Goal: Task Accomplishment & Management: Use online tool/utility

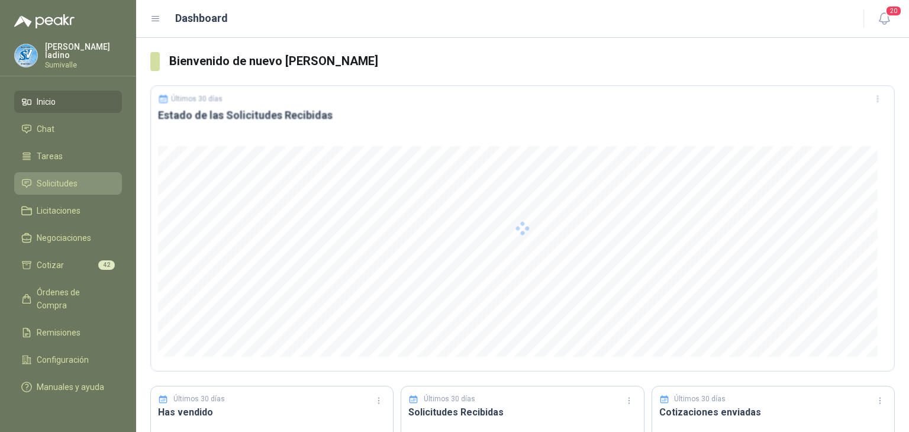
click at [57, 180] on span "Solicitudes" at bounding box center [57, 183] width 41 height 13
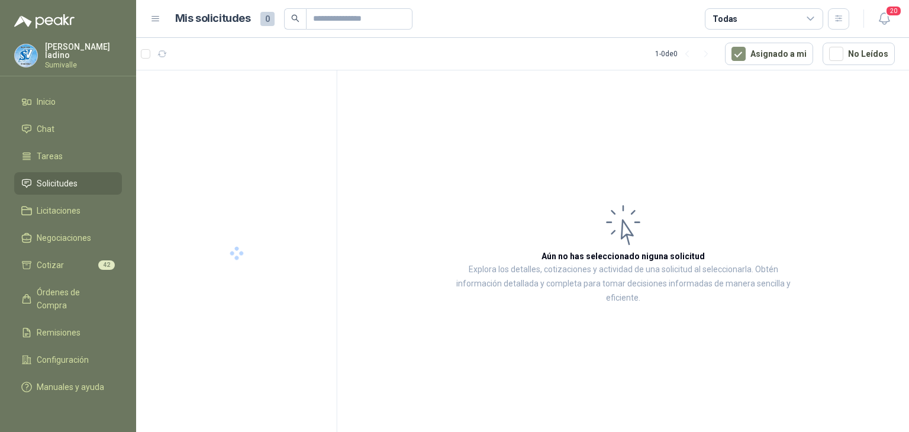
click at [57, 180] on span "Solicitudes" at bounding box center [57, 183] width 41 height 13
click at [789, 60] on button "Asignado a mi" at bounding box center [769, 54] width 88 height 22
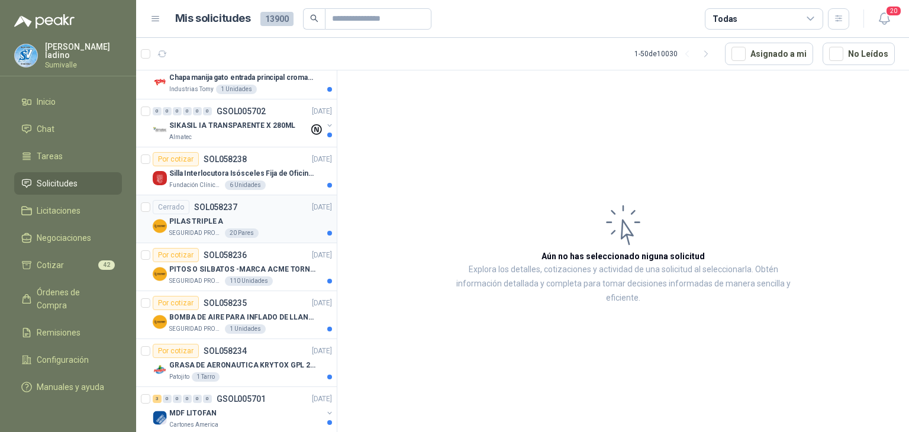
scroll to position [355, 0]
click at [777, 27] on div "Todas" at bounding box center [764, 18] width 118 height 21
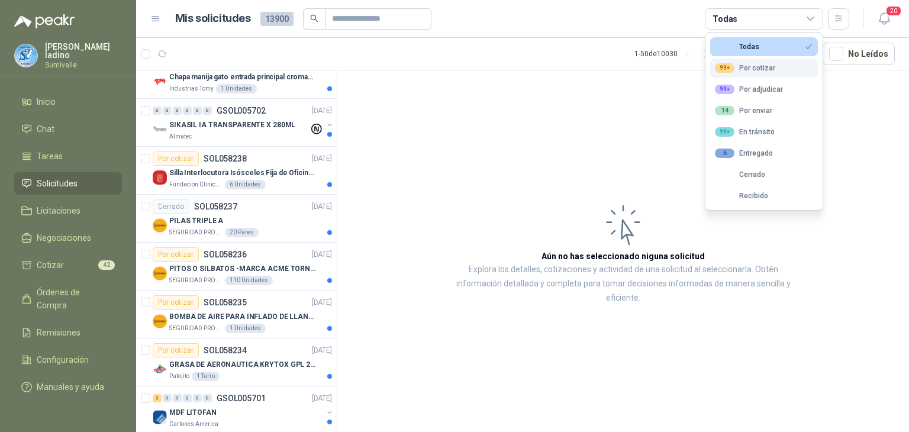
click at [760, 67] on div "99+ Por cotizar" at bounding box center [745, 67] width 60 height 9
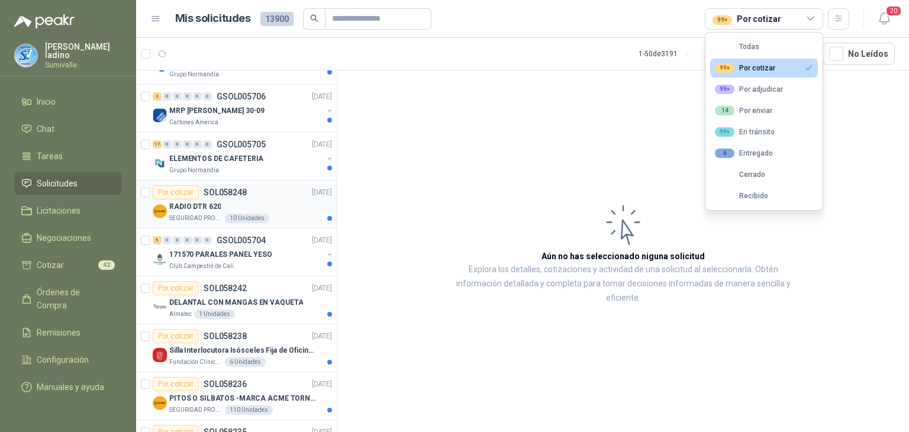
scroll to position [0, 0]
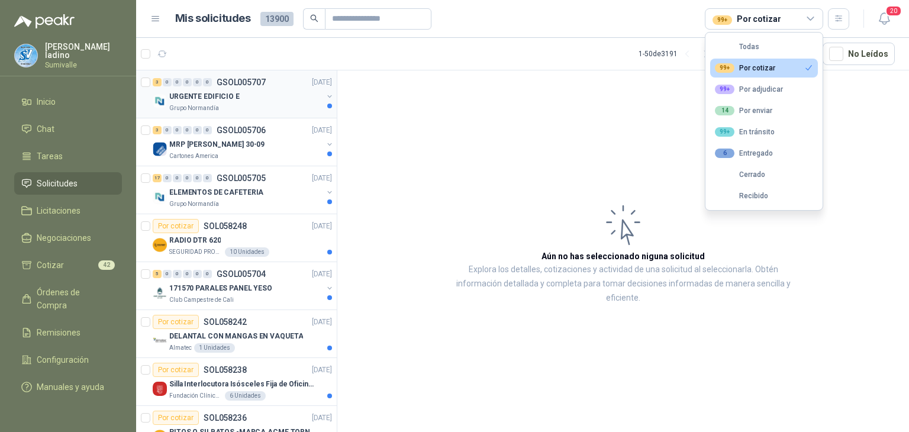
click at [242, 92] on div "URGENTE EDIFICIO E" at bounding box center [245, 96] width 153 height 14
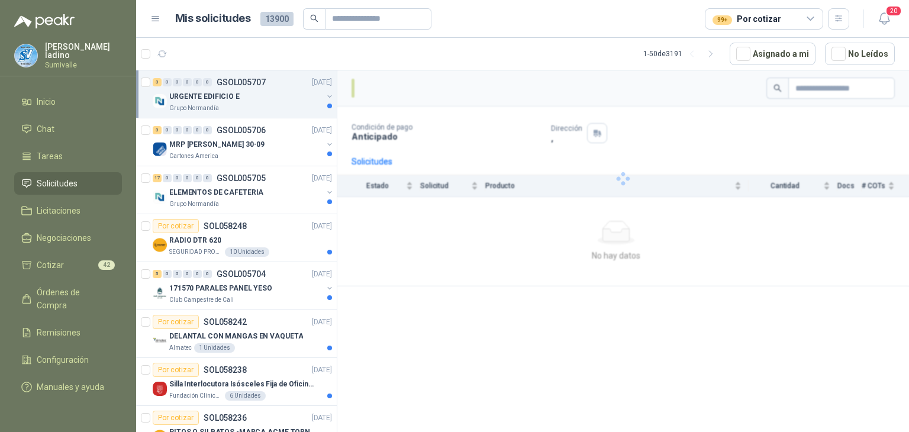
click at [242, 92] on div "URGENTE EDIFICIO E" at bounding box center [245, 96] width 153 height 14
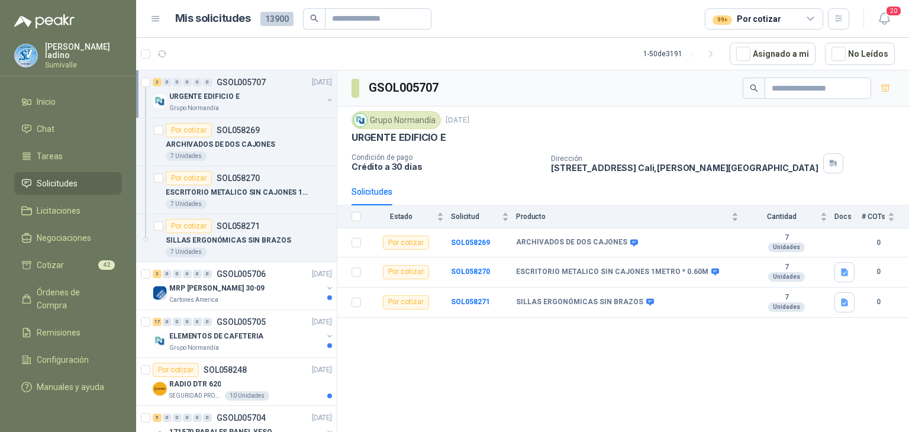
click at [325, 98] on button "button" at bounding box center [329, 99] width 9 height 9
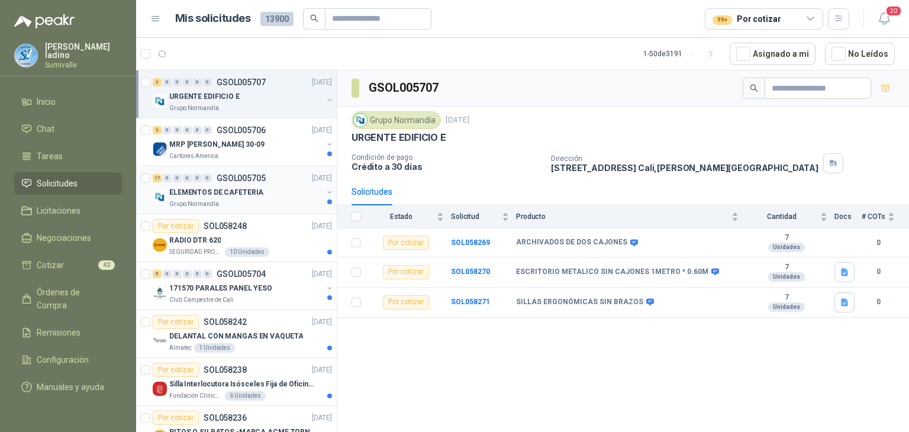
click at [238, 197] on div "ELEMENTOS DE CAFETERIA" at bounding box center [245, 192] width 153 height 14
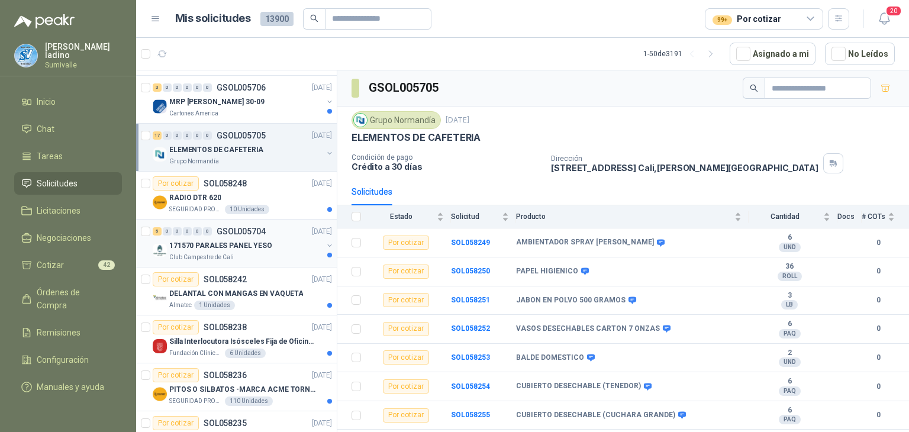
scroll to position [59, 0]
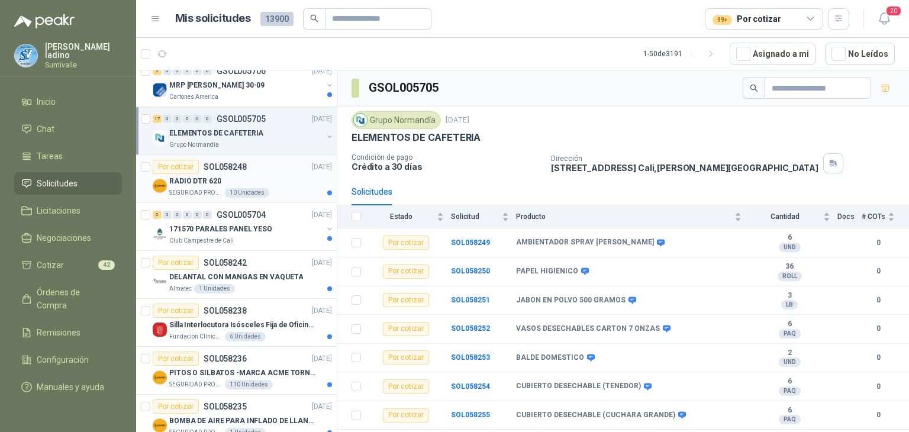
click at [249, 175] on div "RADIO DTR 620" at bounding box center [250, 181] width 163 height 14
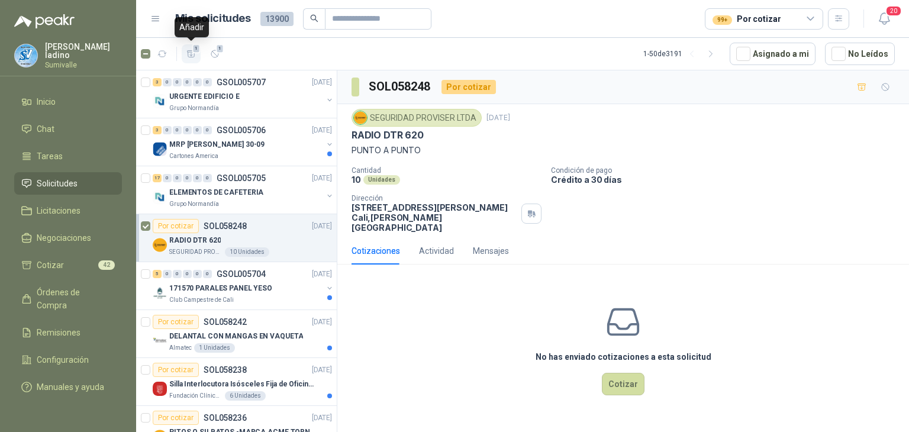
click at [189, 53] on icon "button" at bounding box center [191, 54] width 10 height 10
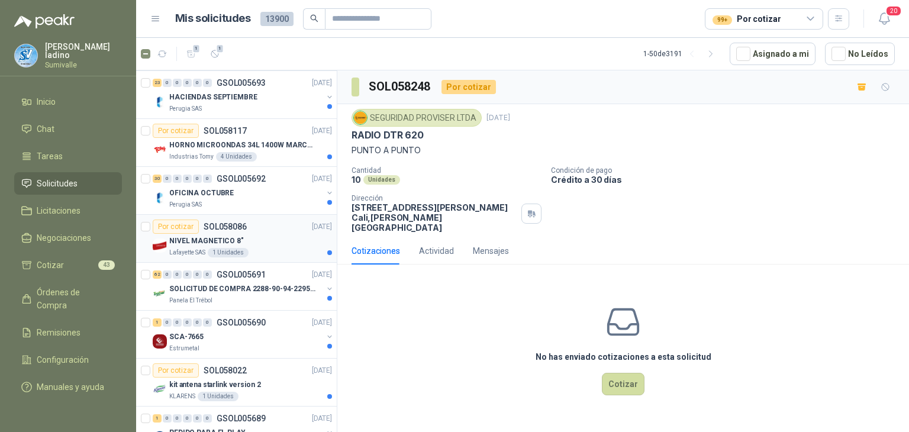
scroll to position [1066, 0]
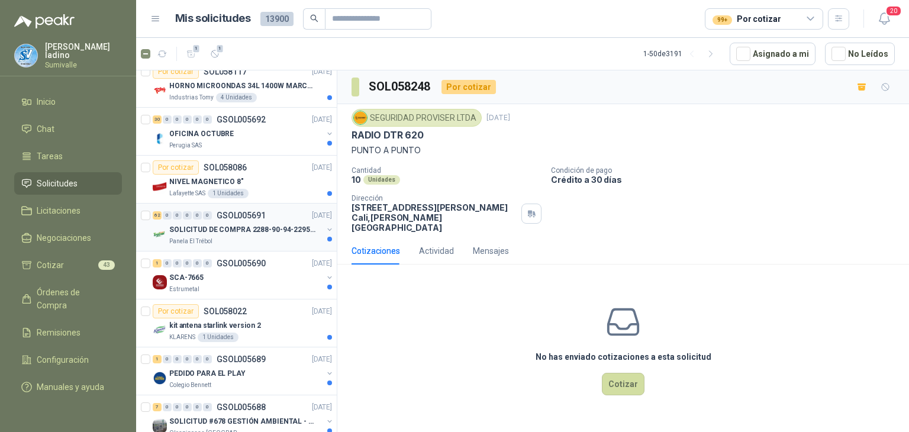
click at [239, 227] on p "SOLICITUD DE COMPRA 2288-90-94-2295-96-2301-02-04" at bounding box center [242, 229] width 147 height 11
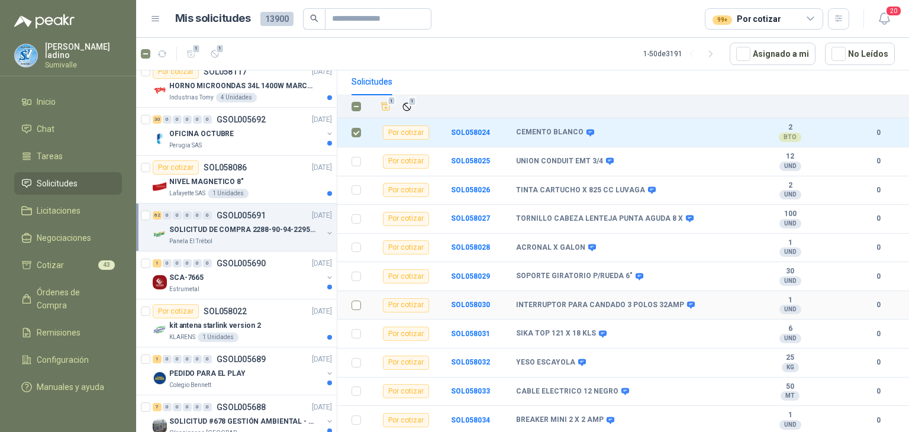
scroll to position [178, 0]
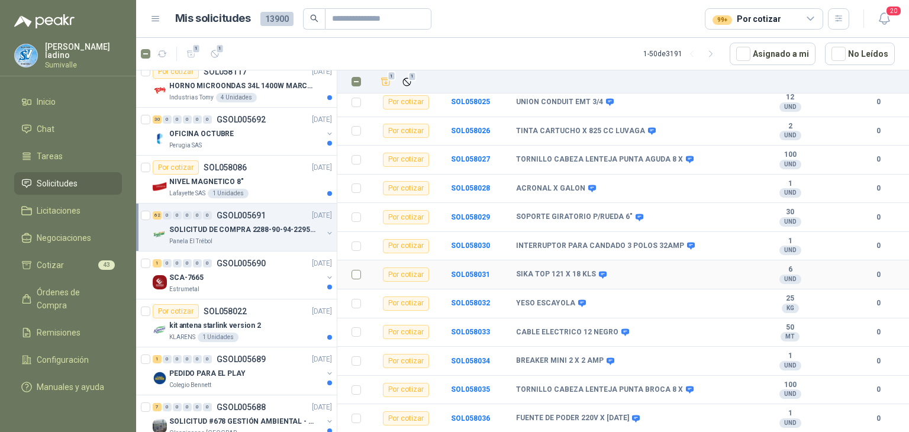
click at [353, 272] on td at bounding box center [352, 274] width 31 height 29
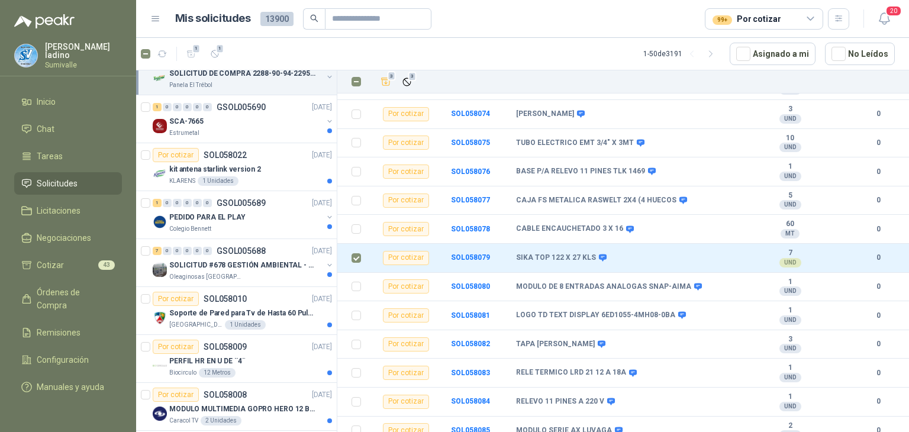
scroll to position [1243, 0]
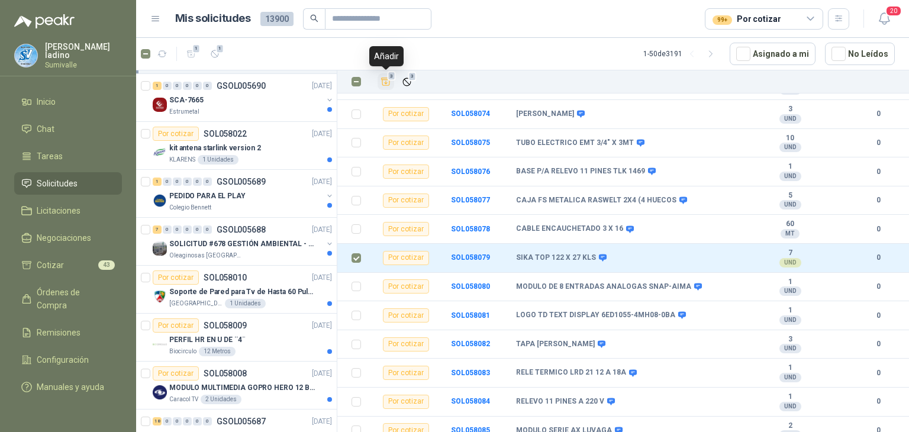
click at [387, 81] on icon "Añadir" at bounding box center [386, 81] width 11 height 11
click at [835, 21] on icon "button" at bounding box center [839, 19] width 10 height 10
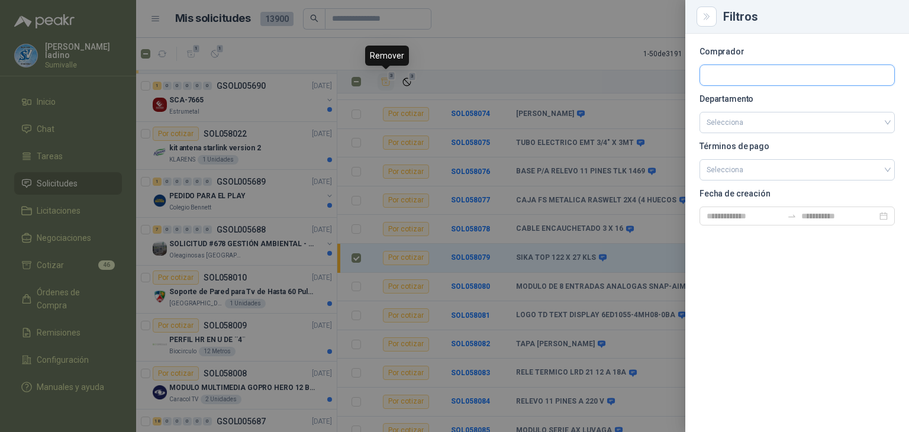
click at [734, 72] on input "text" at bounding box center [797, 75] width 194 height 20
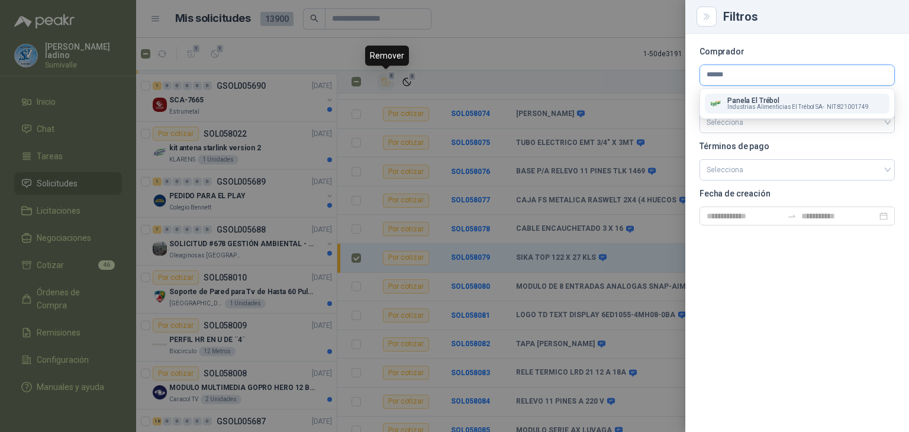
type input "******"
click at [767, 101] on p "Panela El Trébol" at bounding box center [798, 100] width 141 height 7
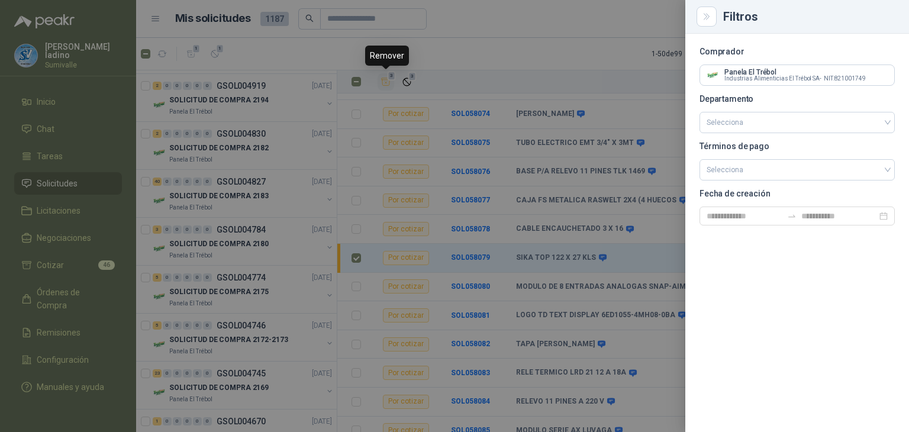
scroll to position [47, 0]
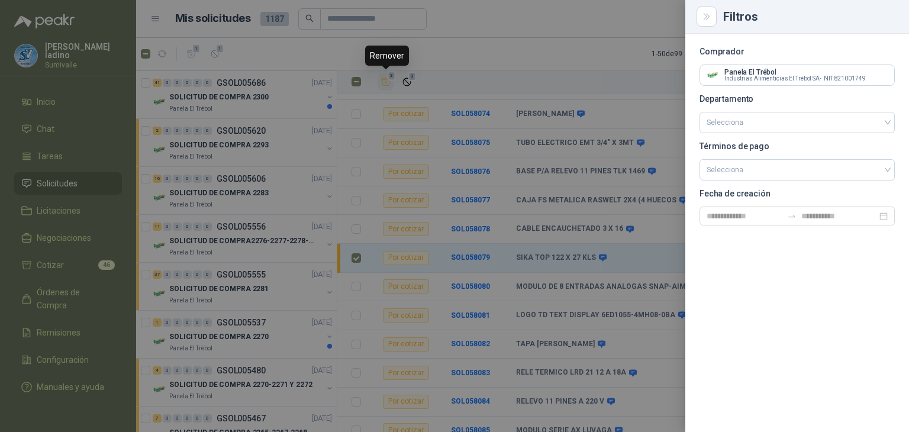
click at [489, 69] on div at bounding box center [454, 216] width 909 height 432
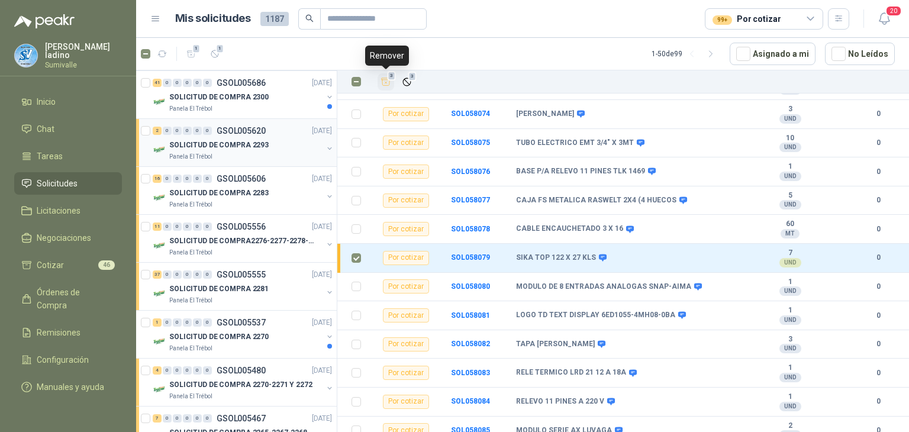
scroll to position [0, 0]
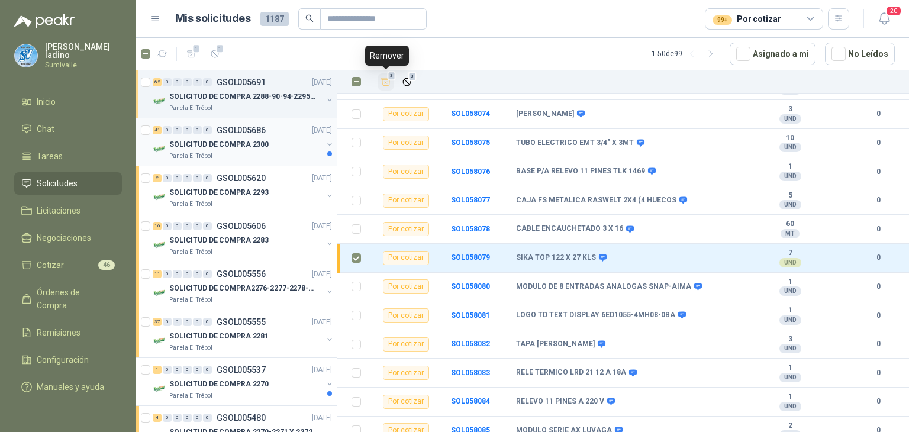
click at [245, 147] on p "SOLICITUD DE COMPRA 2300" at bounding box center [218, 144] width 99 height 11
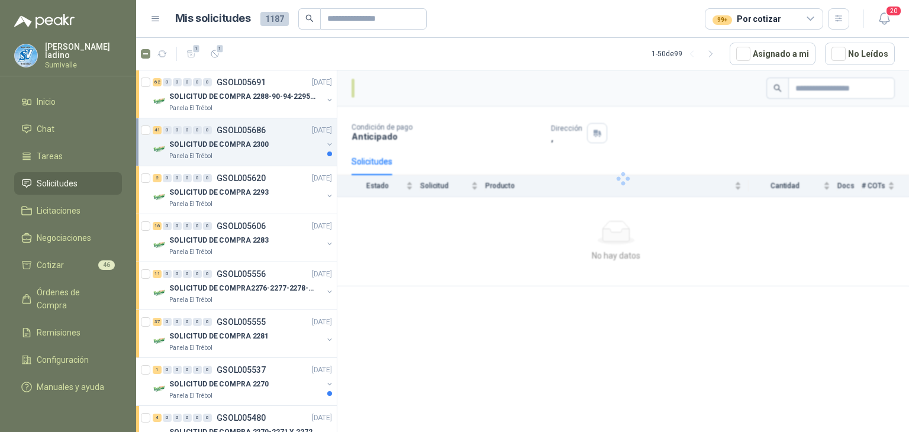
click at [244, 146] on p "SOLICITUD DE COMPRA 2300" at bounding box center [218, 144] width 99 height 11
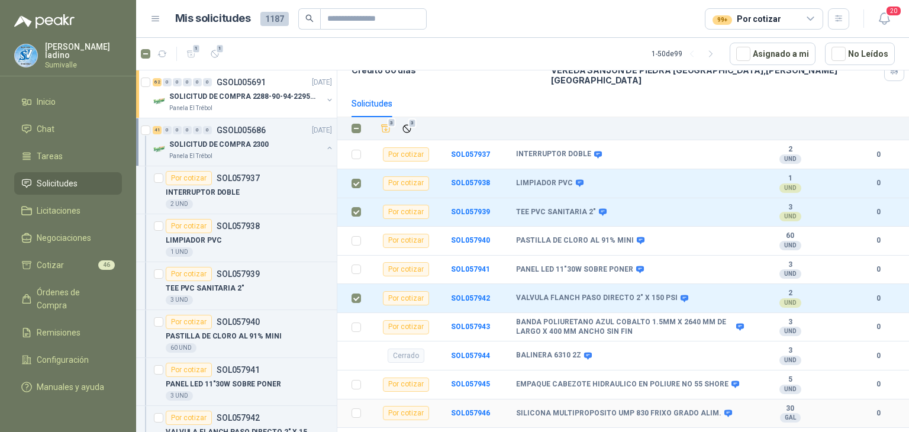
scroll to position [178, 0]
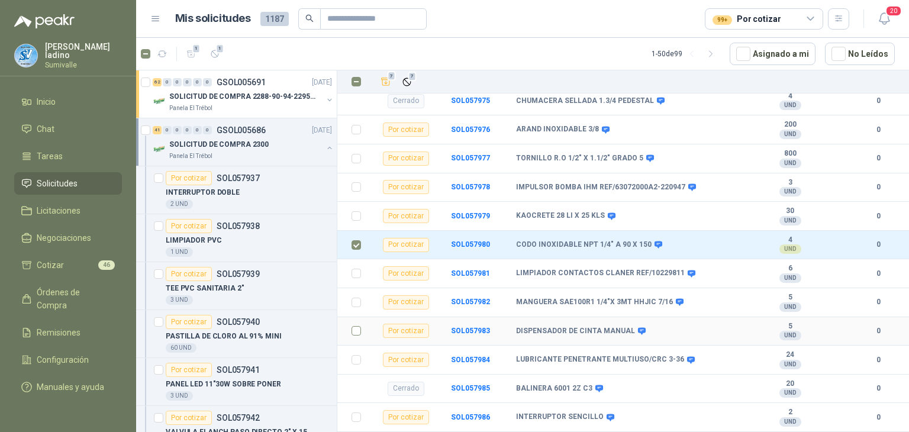
scroll to position [1259, 0]
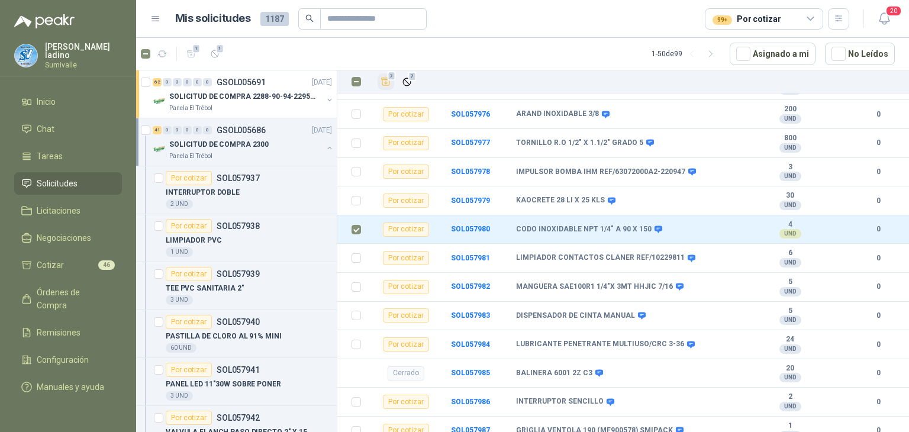
click at [388, 80] on icon "Añadir" at bounding box center [386, 81] width 11 height 11
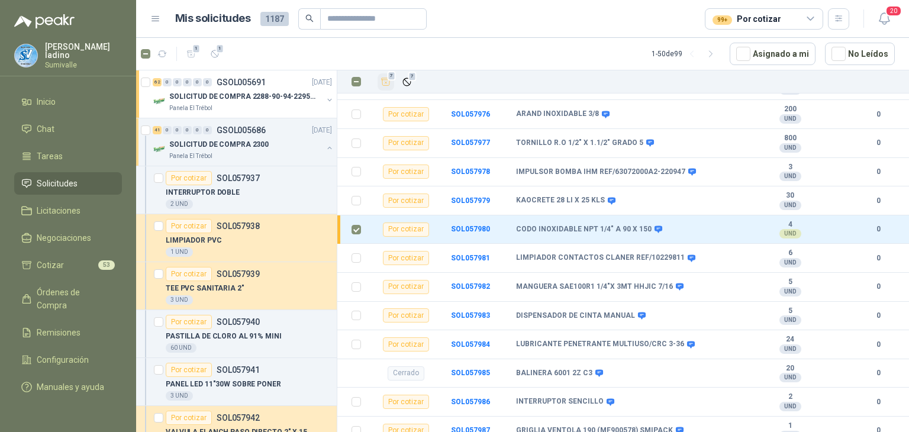
click at [325, 146] on button "button" at bounding box center [329, 147] width 9 height 9
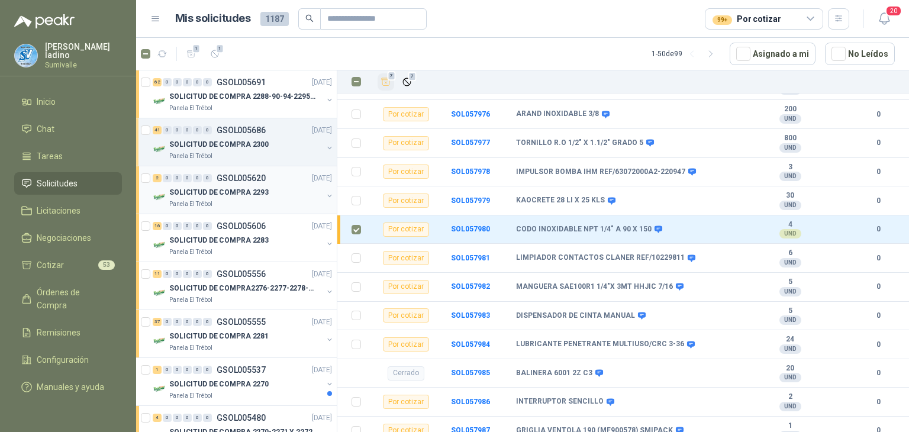
scroll to position [4, 0]
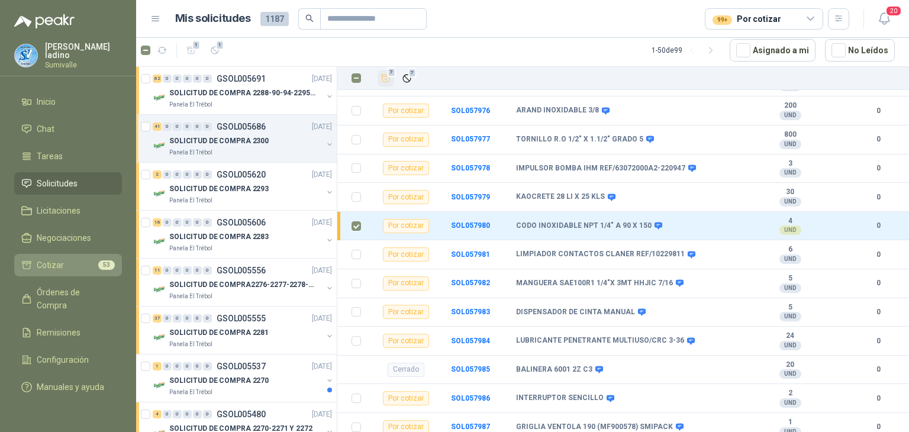
click at [92, 259] on li "Cotizar 53" at bounding box center [68, 265] width 94 height 13
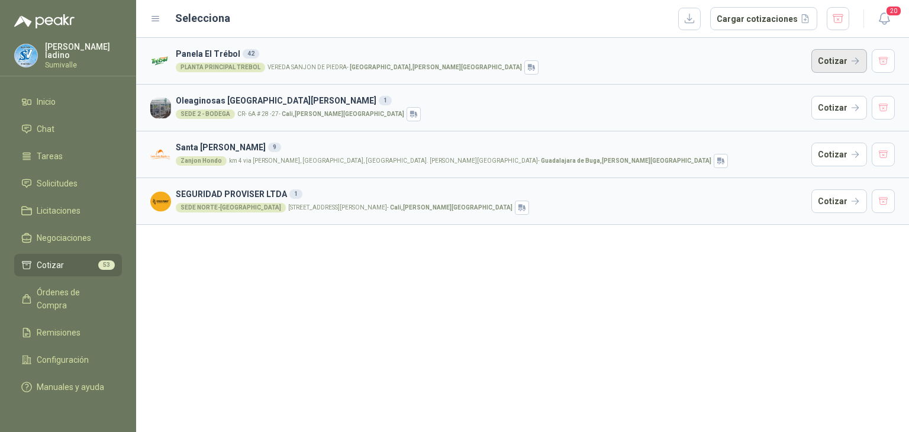
click at [842, 60] on button "Cotizar" at bounding box center [840, 61] width 56 height 24
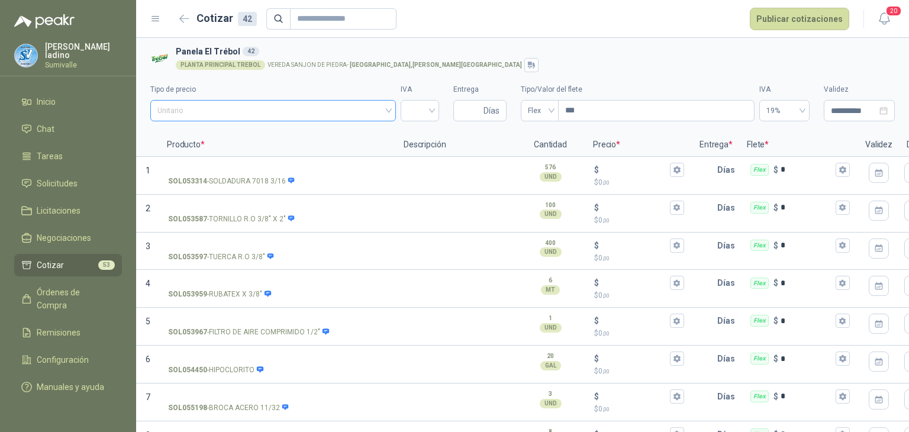
click at [270, 117] on span "Unitario" at bounding box center [272, 111] width 231 height 18
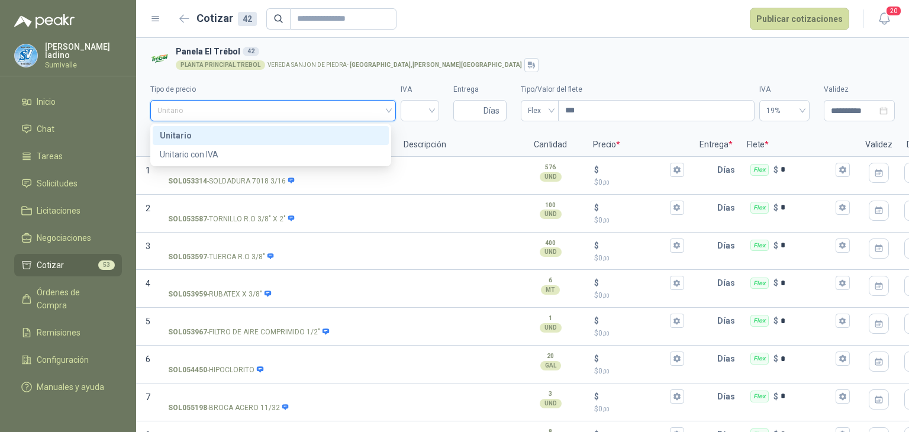
click at [268, 119] on span "Unitario" at bounding box center [272, 111] width 231 height 18
click at [266, 119] on span "Unitario" at bounding box center [272, 111] width 231 height 18
click at [263, 128] on div "Unitario" at bounding box center [271, 135] width 236 height 19
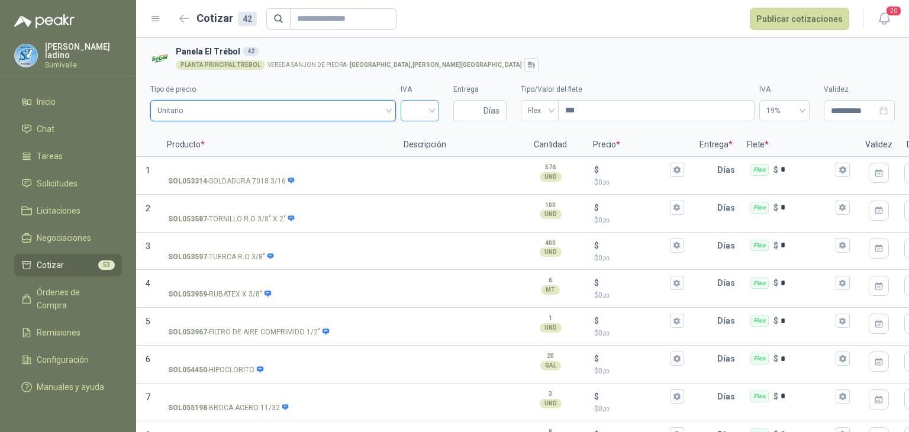
click at [428, 108] on div at bounding box center [420, 110] width 38 height 21
click at [419, 136] on div "19%" at bounding box center [416, 135] width 20 height 13
click at [413, 131] on section "**********" at bounding box center [522, 85] width 773 height 95
click at [471, 115] on input "Entrega" at bounding box center [471, 111] width 21 height 20
type input "*"
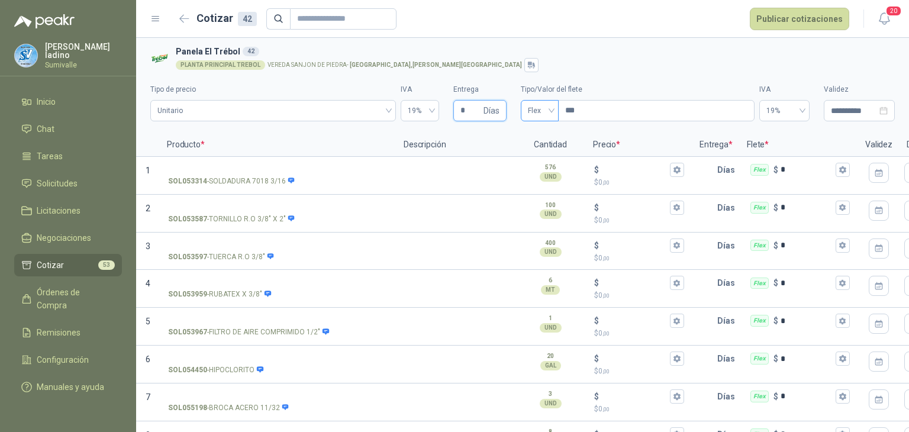
click at [539, 110] on span "Flex" at bounding box center [540, 111] width 24 height 18
click at [545, 112] on span "Flex" at bounding box center [540, 111] width 24 height 18
click at [545, 119] on span "Flex" at bounding box center [540, 111] width 24 height 18
click at [529, 152] on div "Incluido" at bounding box center [535, 154] width 18 height 13
click at [529, 159] on div "576 UND" at bounding box center [550, 172] width 69 height 28
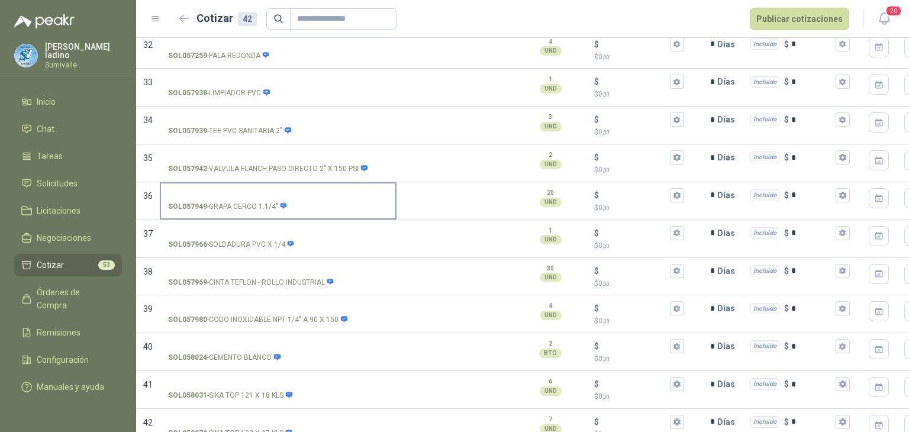
scroll to position [1337, 0]
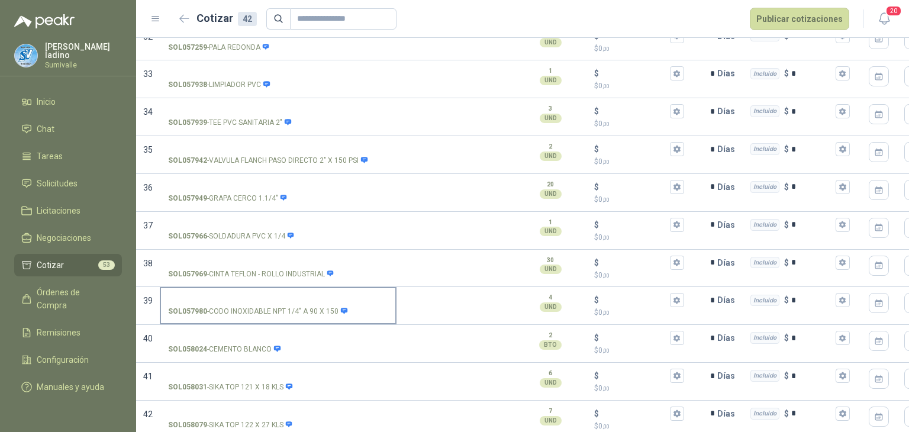
click at [253, 296] on input "SOL057980 - CODO INOXIDABLE NPT 1/4" A 90 X 150" at bounding box center [278, 300] width 220 height 9
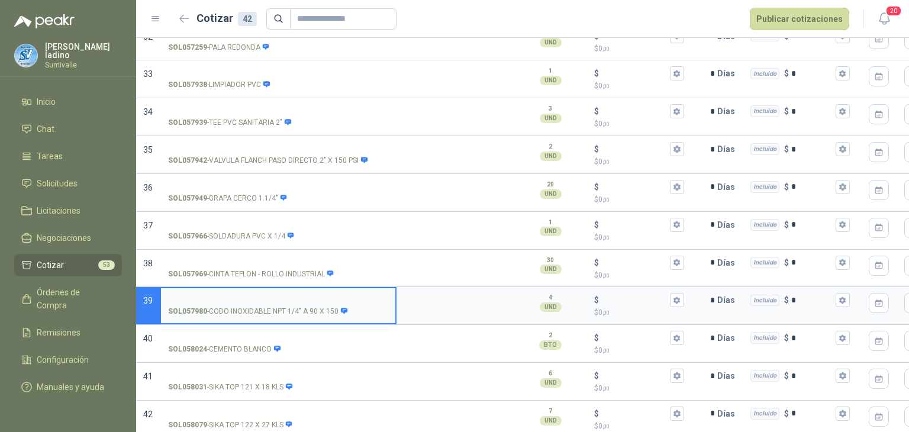
click at [332, 292] on label "SOL057980 - CODO INOXIDABLE NPT 1/4" A 90 X 150" at bounding box center [278, 305] width 234 height 34
click at [332, 296] on input "SOL057980 - CODO INOXIDABLE NPT 1/4" A 90 X 150" at bounding box center [278, 300] width 220 height 9
click at [327, 296] on input "**********" at bounding box center [278, 300] width 220 height 9
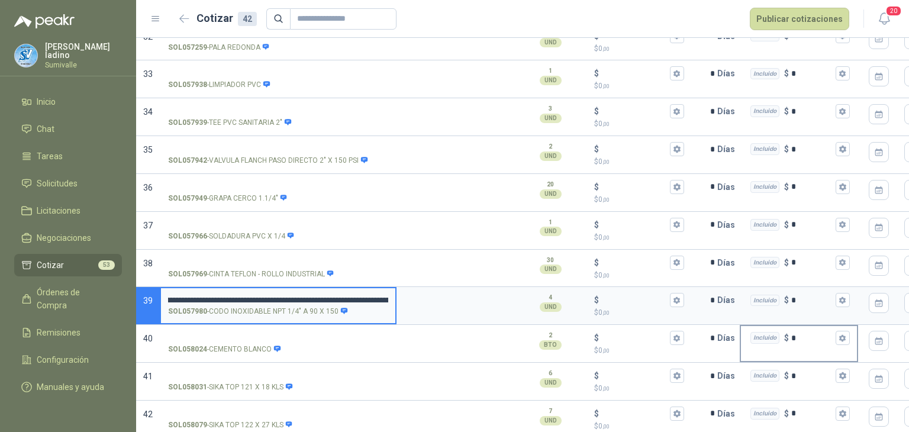
drag, startPoint x: 353, startPoint y: 285, endPoint x: 753, endPoint y: 320, distance: 401.8
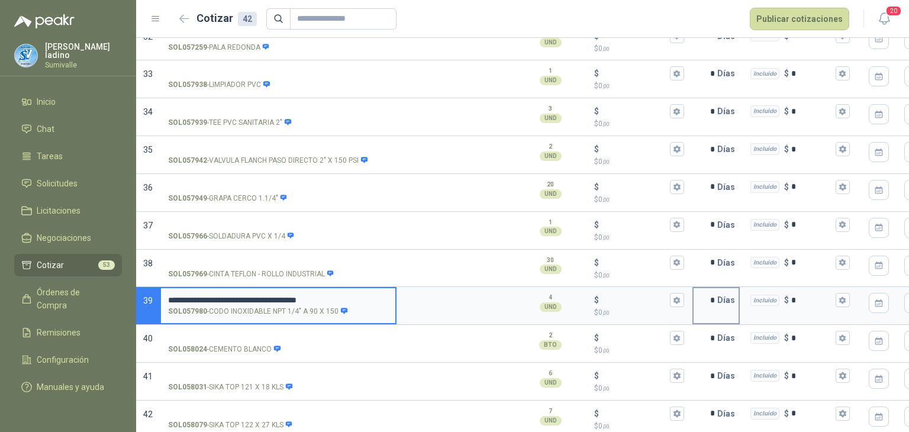
scroll to position [0, 0]
type input "**********"
click at [632, 296] on input "$ $ 0 ,00" at bounding box center [634, 300] width 66 height 9
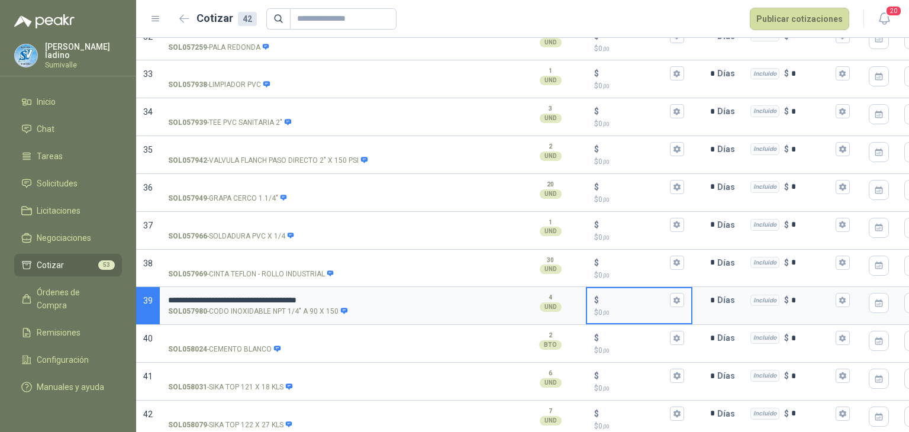
click at [632, 296] on input "$ $ 0 ,00" at bounding box center [634, 300] width 66 height 9
type input "*****"
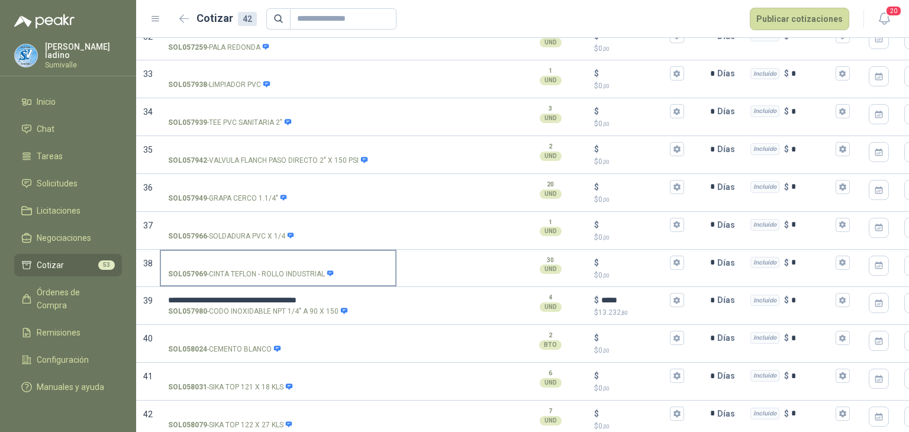
click at [213, 259] on input "SOL057969 - CINTA TEFLON - ROLLO INDUSTRIAL" at bounding box center [278, 263] width 220 height 9
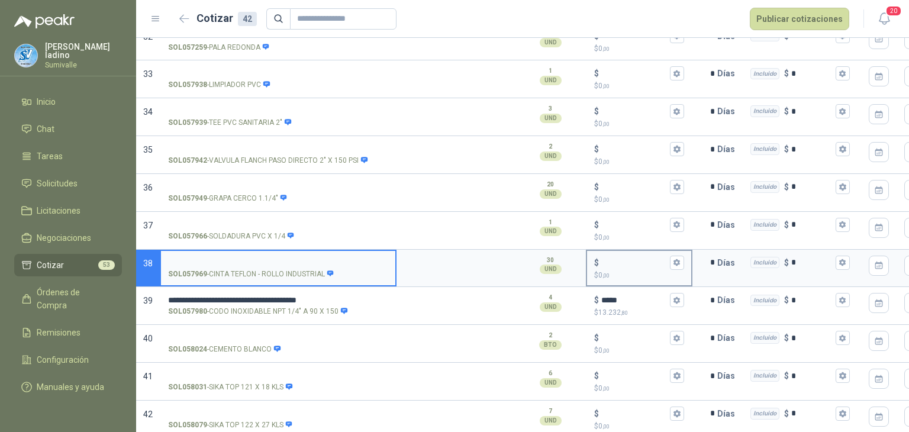
click at [627, 258] on input "$ $ 0 ,00" at bounding box center [634, 262] width 66 height 9
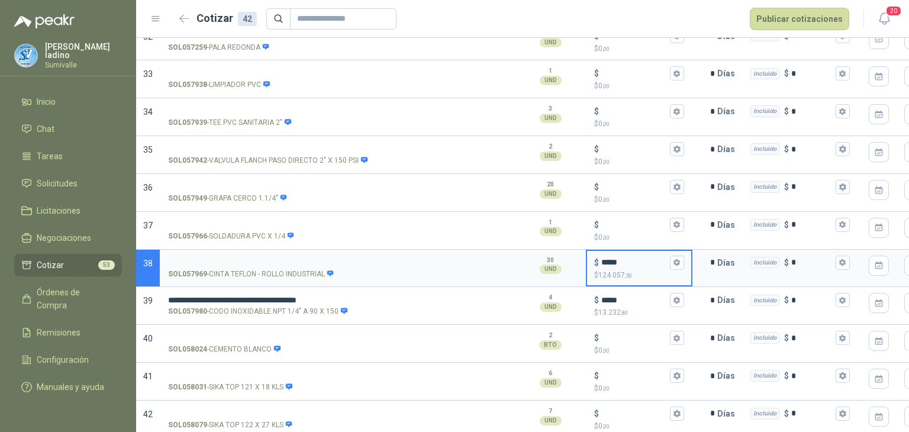
type input "*****"
click at [253, 259] on input "SOL057969 - CINTA TEFLON - ROLLO INDUSTRIAL" at bounding box center [278, 263] width 220 height 9
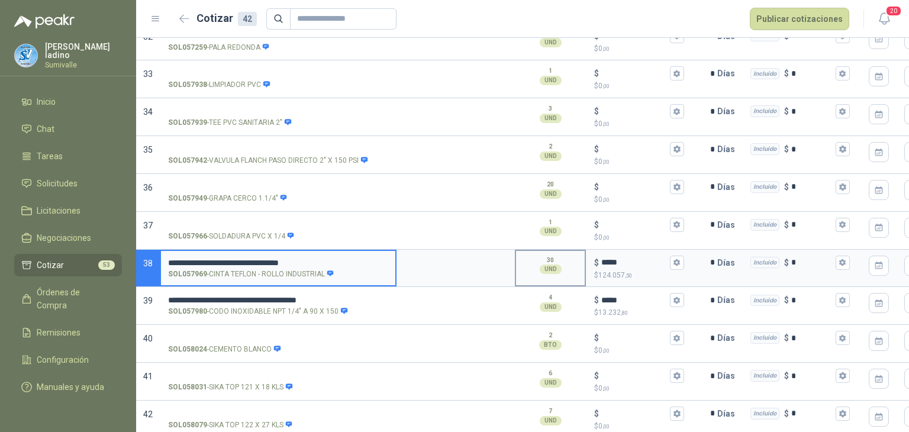
drag, startPoint x: 333, startPoint y: 246, endPoint x: 543, endPoint y: 249, distance: 210.2
click at [543, 250] on section "**********" at bounding box center [522, 269] width 773 height 38
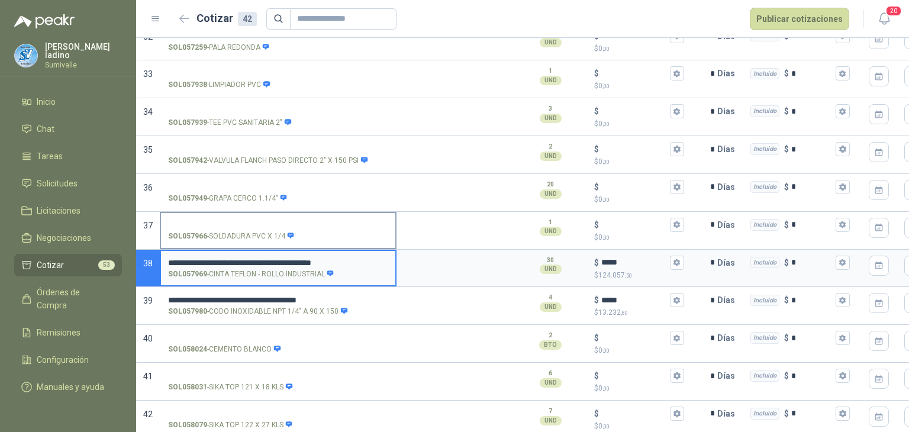
type input "**********"
click at [258, 221] on input "SOL057966 - SOLDADURA PVC X 1/4" at bounding box center [278, 225] width 220 height 9
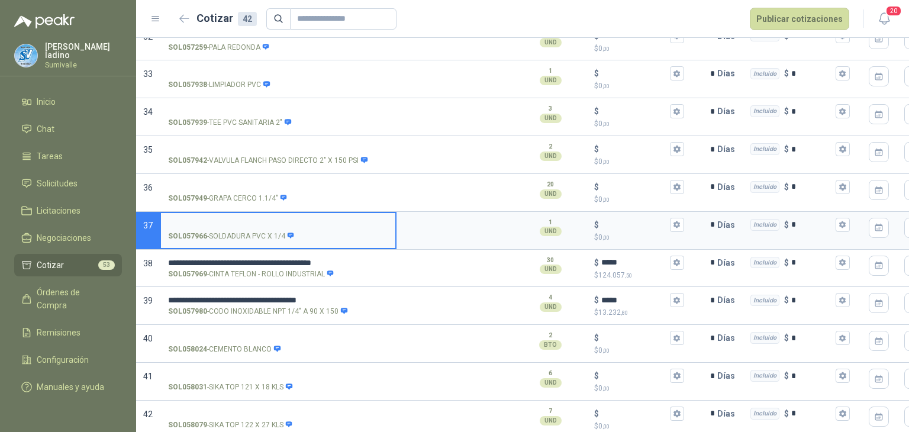
click at [258, 221] on input "SOL057966 - SOLDADURA PVC X 1/4" at bounding box center [278, 225] width 220 height 9
click at [619, 220] on input "$ $ 0 ,00" at bounding box center [634, 224] width 66 height 9
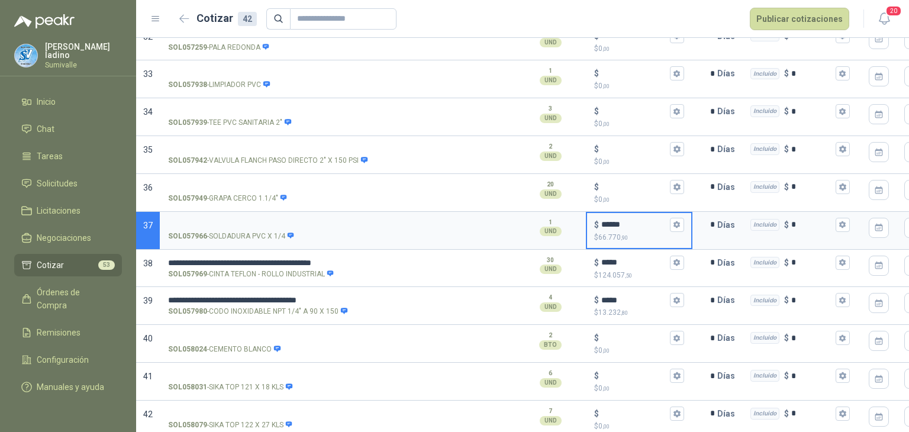
type input "******"
click at [243, 221] on input "SOL057966 - SOLDADURA PVC X 1/4" at bounding box center [278, 225] width 220 height 9
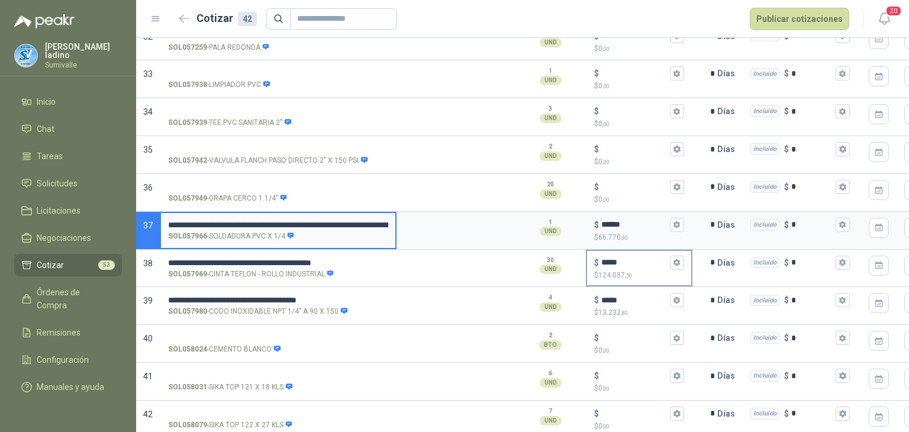
scroll to position [0, 365]
drag, startPoint x: 281, startPoint y: 207, endPoint x: 705, endPoint y: 265, distance: 427.8
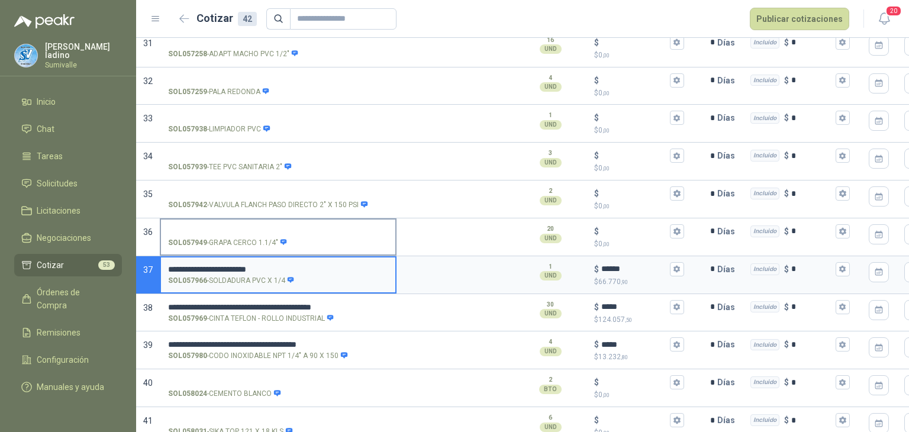
scroll to position [1278, 0]
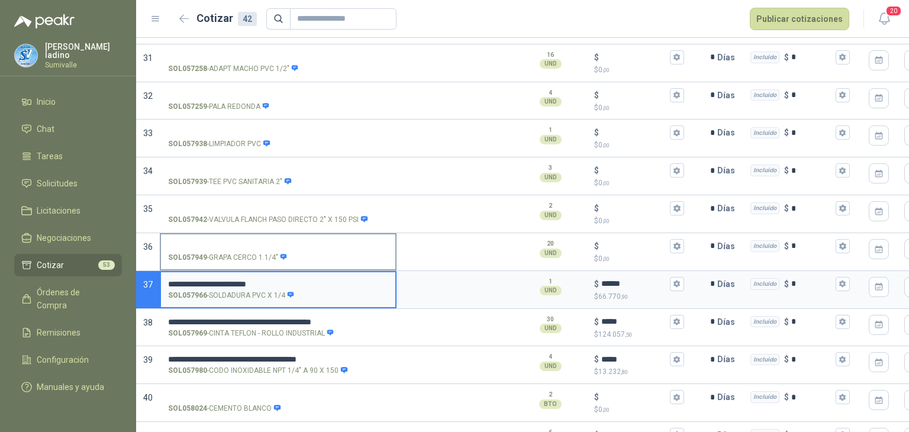
type input "**********"
click at [246, 242] on input "SOL057949 - GRAPA CERCO 1.1/4"" at bounding box center [278, 246] width 220 height 9
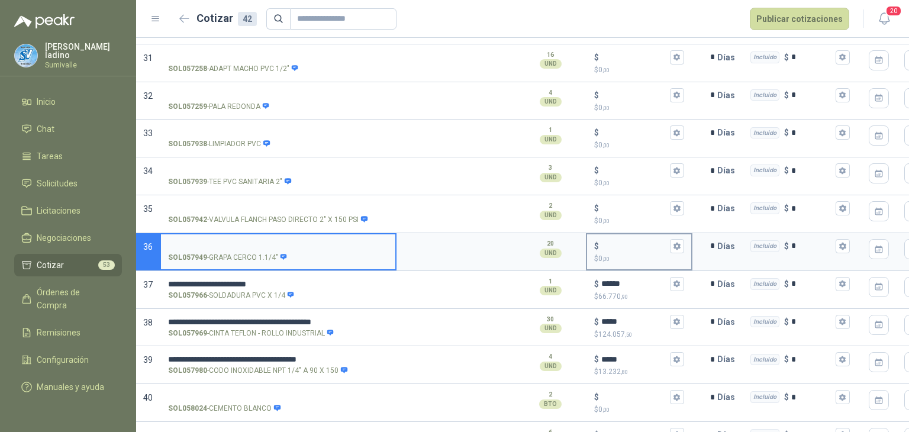
click at [623, 242] on input "$ $ 0 ,00" at bounding box center [634, 246] width 66 height 9
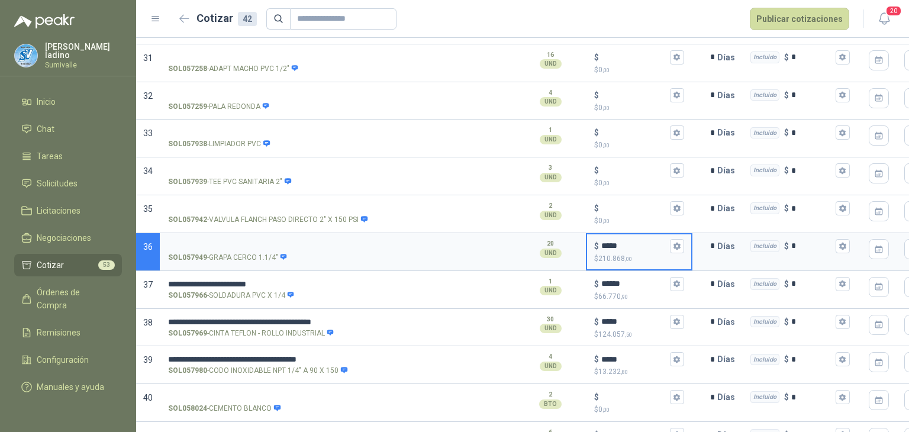
type input "*****"
click at [227, 242] on input "SOL057949 - GRAPA CERCO 1.1/4"" at bounding box center [278, 246] width 220 height 9
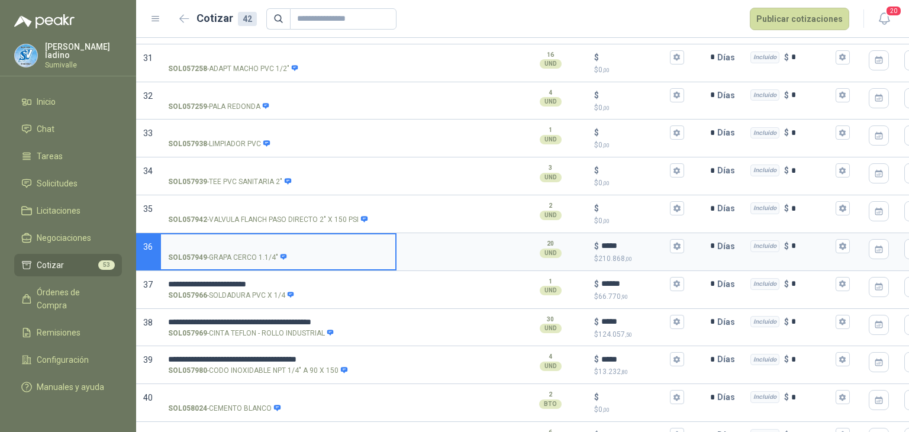
scroll to position [1273, 0]
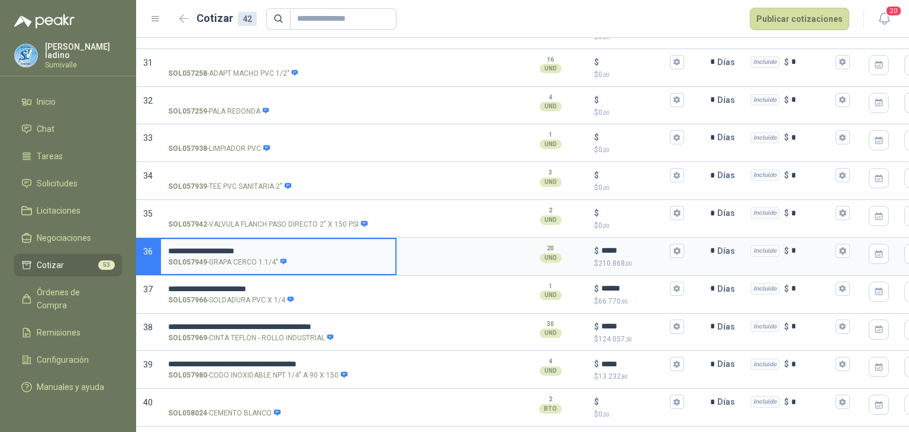
drag, startPoint x: 232, startPoint y: 229, endPoint x: 270, endPoint y: 233, distance: 38.1
click at [270, 247] on input "**********" at bounding box center [278, 251] width 220 height 9
drag, startPoint x: 270, startPoint y: 233, endPoint x: 464, endPoint y: 240, distance: 194.3
click at [464, 240] on section "**********" at bounding box center [522, 257] width 773 height 38
click at [308, 239] on label "**********" at bounding box center [278, 256] width 234 height 34
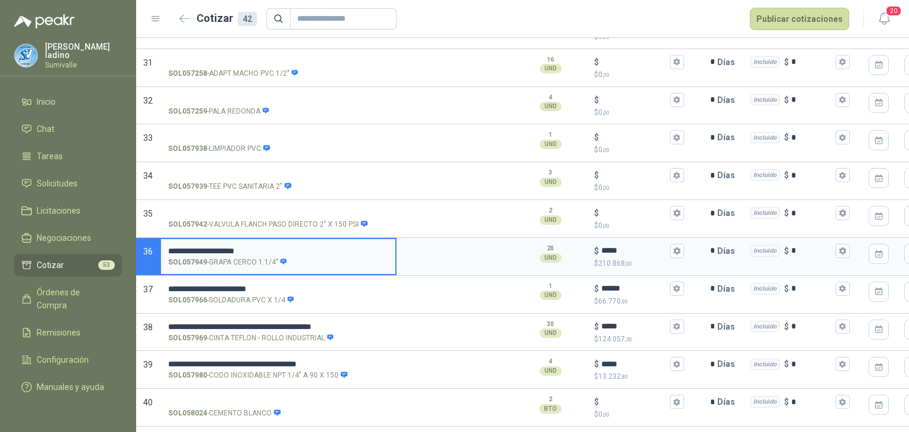
click at [308, 247] on input "**********" at bounding box center [278, 251] width 220 height 9
click at [284, 247] on input "**********" at bounding box center [278, 251] width 220 height 9
drag, startPoint x: 284, startPoint y: 237, endPoint x: 439, endPoint y: 239, distance: 155.1
click at [439, 239] on section "**********" at bounding box center [522, 257] width 773 height 38
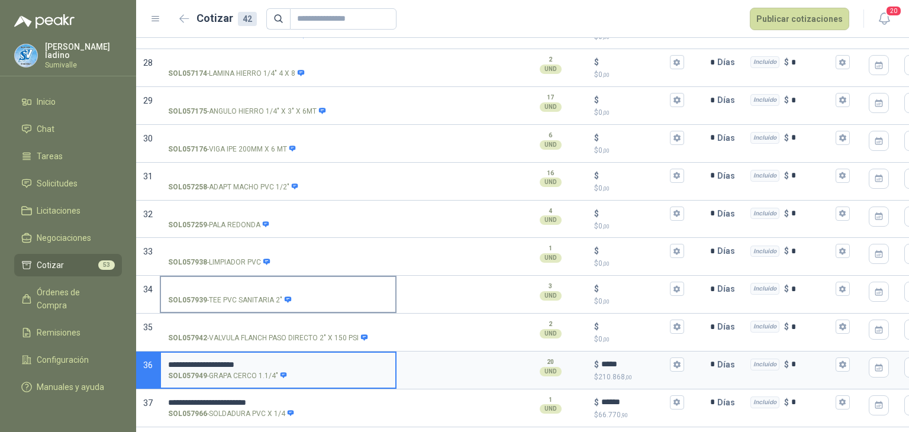
scroll to position [1145, 0]
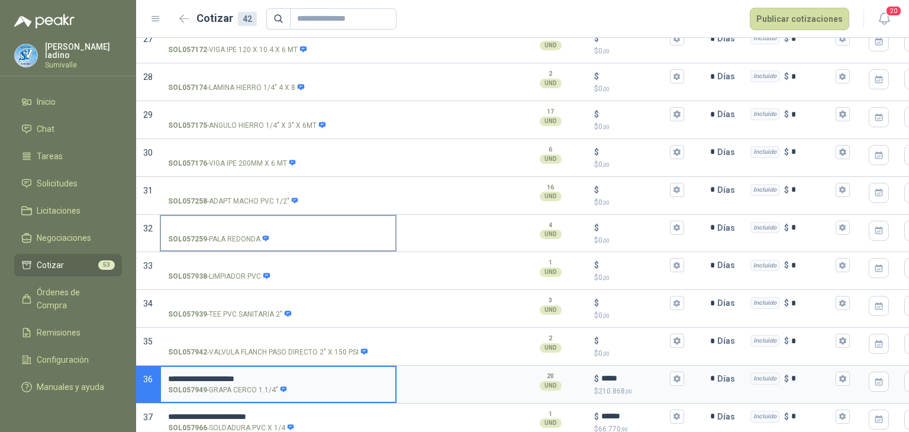
click at [239, 337] on input "SOL057942 - VALVULA FLANCH PASO DIRECTO 2" X 150 PSI" at bounding box center [278, 341] width 220 height 9
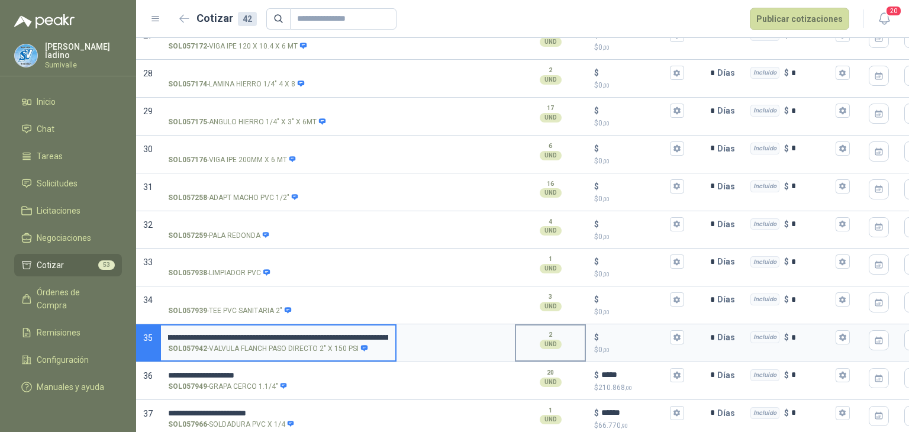
scroll to position [0, 410]
drag, startPoint x: 362, startPoint y: 320, endPoint x: 527, endPoint y: 326, distance: 164.7
click at [527, 326] on section "**********" at bounding box center [522, 343] width 773 height 38
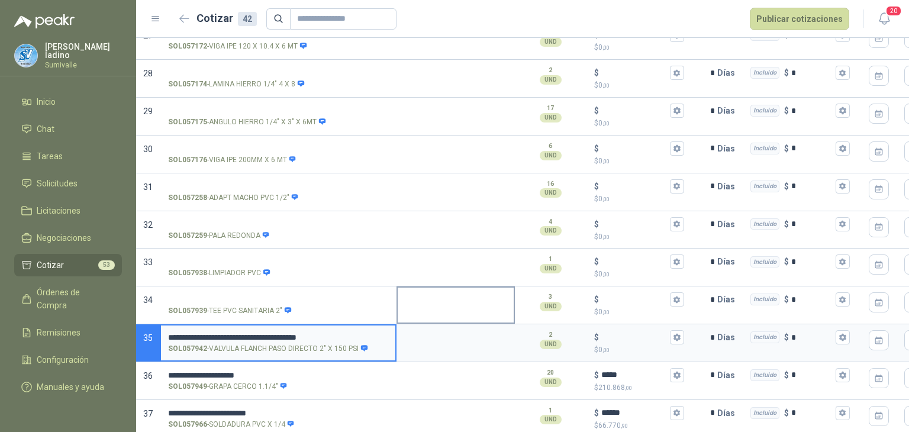
scroll to position [0, 0]
type input "**********"
click at [616, 333] on input "$ $ 0 ,00" at bounding box center [634, 337] width 66 height 9
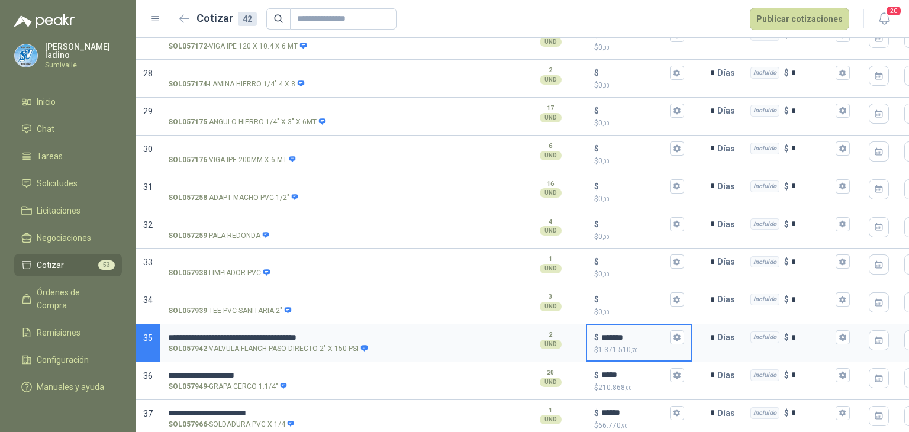
type input "*******"
click at [266, 288] on label "SOL057939 - TEE PVC SANITARIA 2"" at bounding box center [278, 305] width 234 height 34
click at [266, 295] on input "SOL057939 - TEE PVC SANITARIA 2"" at bounding box center [278, 299] width 220 height 9
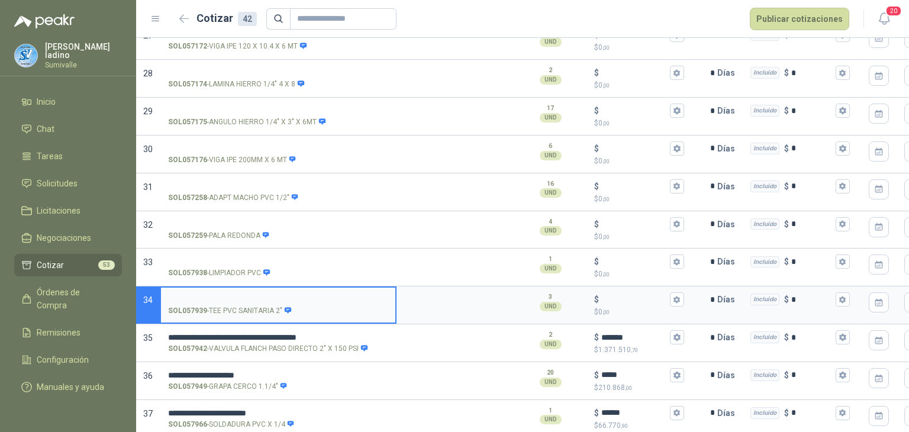
click at [271, 295] on input "SOL057939 - TEE PVC SANITARIA 2"" at bounding box center [278, 299] width 220 height 9
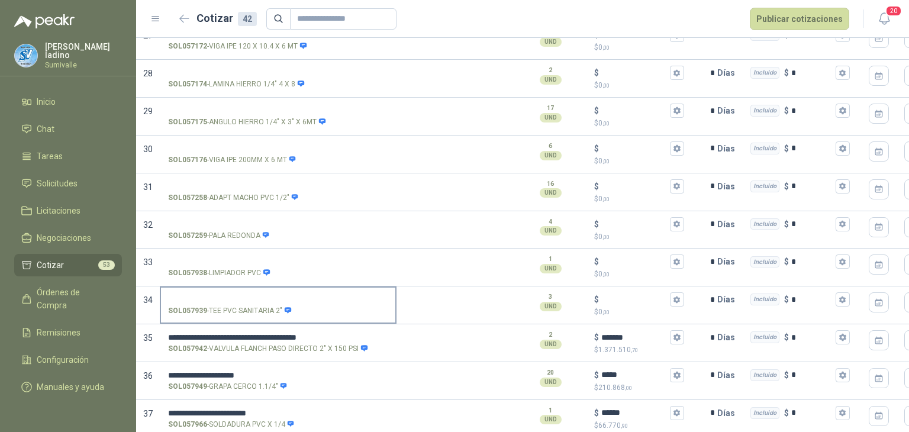
click at [240, 291] on label "SOL057939 - TEE PVC SANITARIA 2"" at bounding box center [278, 305] width 234 height 34
click at [240, 295] on input "SOL057939 - TEE PVC SANITARIA 2"" at bounding box center [278, 299] width 220 height 9
click at [239, 295] on input "SOL057939 - TEE PVC SANITARIA 2"" at bounding box center [278, 299] width 220 height 9
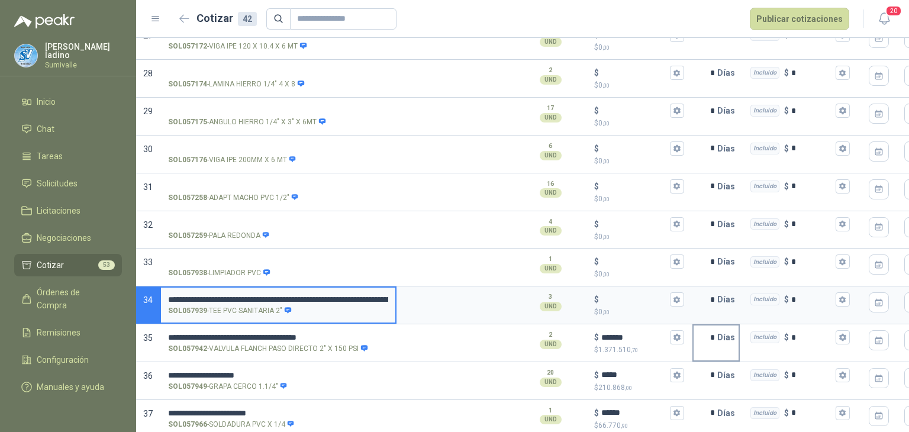
scroll to position [0, 362]
drag, startPoint x: 284, startPoint y: 282, endPoint x: 751, endPoint y: 339, distance: 470.5
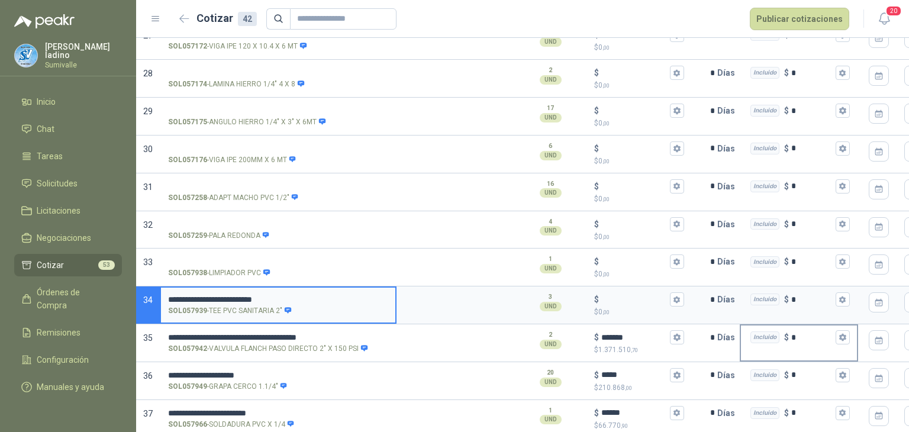
scroll to position [0, 0]
type input "**********"
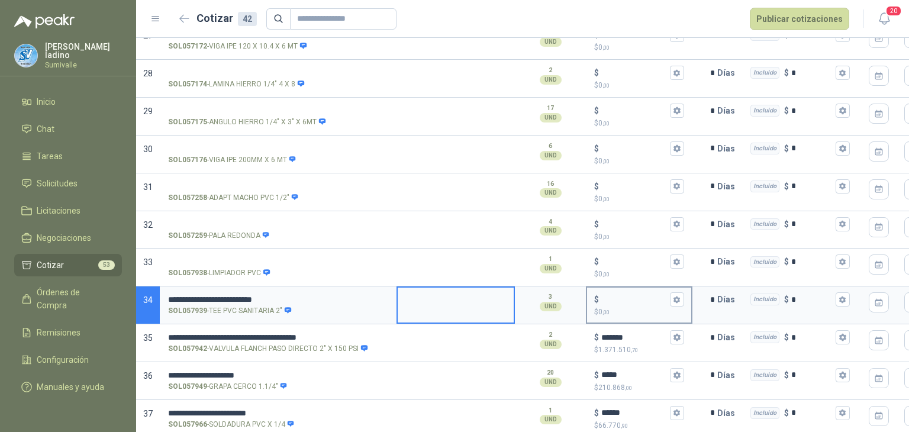
click at [615, 295] on input "$ $ 0 ,00" at bounding box center [634, 299] width 66 height 9
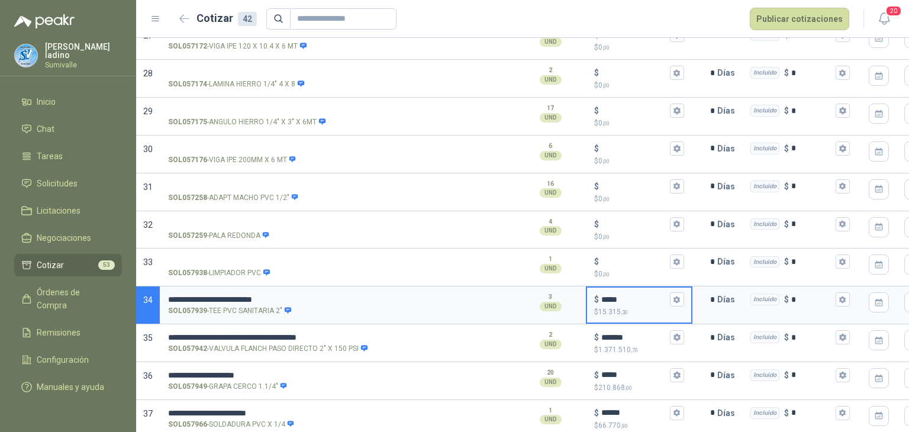
type input "*****"
click at [355, 258] on input "SOL057938 - LIMPIADOR PVC" at bounding box center [278, 262] width 220 height 9
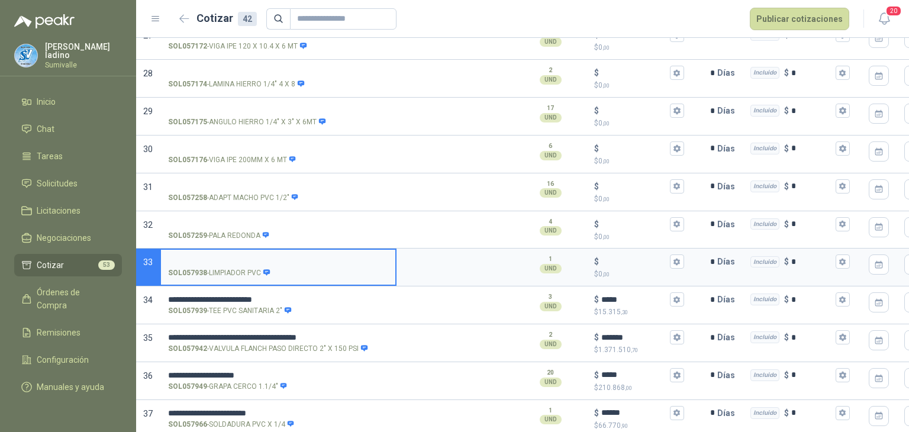
drag, startPoint x: 265, startPoint y: 243, endPoint x: 271, endPoint y: 246, distance: 7.2
click at [265, 258] on input "SOL057938 - LIMPIADOR PVC" at bounding box center [278, 262] width 220 height 9
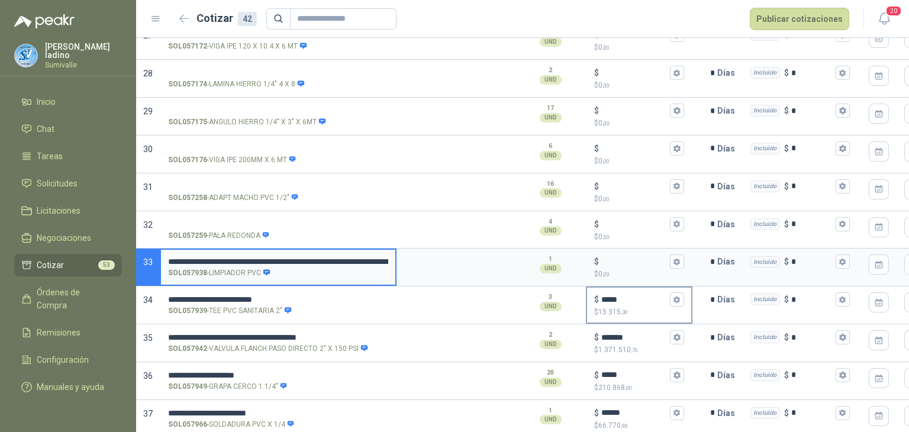
scroll to position [0, 375]
drag, startPoint x: 299, startPoint y: 243, endPoint x: 665, endPoint y: 277, distance: 368.0
type input "**********"
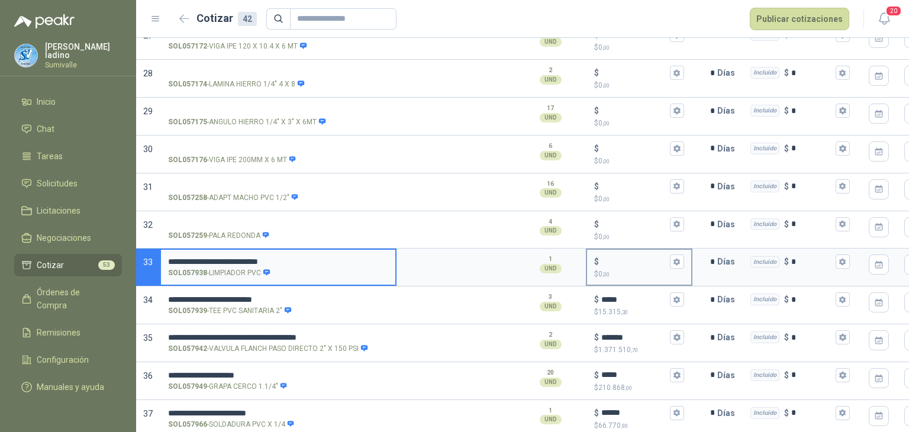
click at [623, 258] on input "$ $ 0 ,00" at bounding box center [634, 262] width 66 height 9
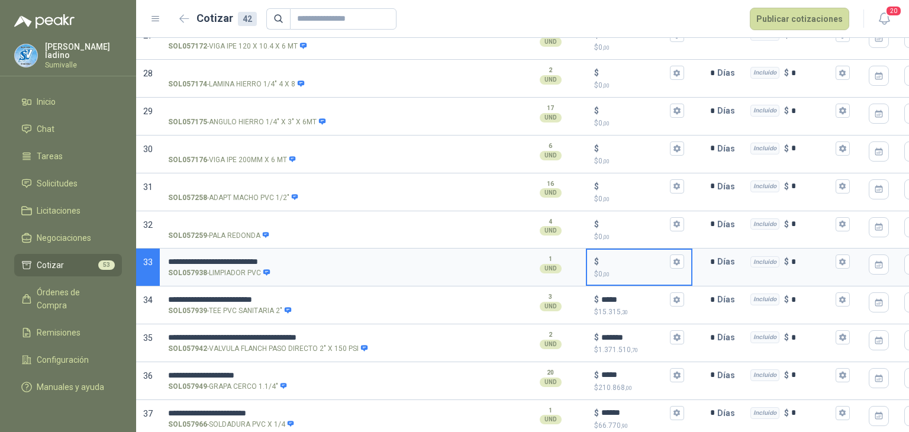
click at [625, 258] on input "$ $ 0 ,00" at bounding box center [634, 262] width 66 height 9
type input "***"
click at [625, 258] on input "***" at bounding box center [634, 262] width 66 height 9
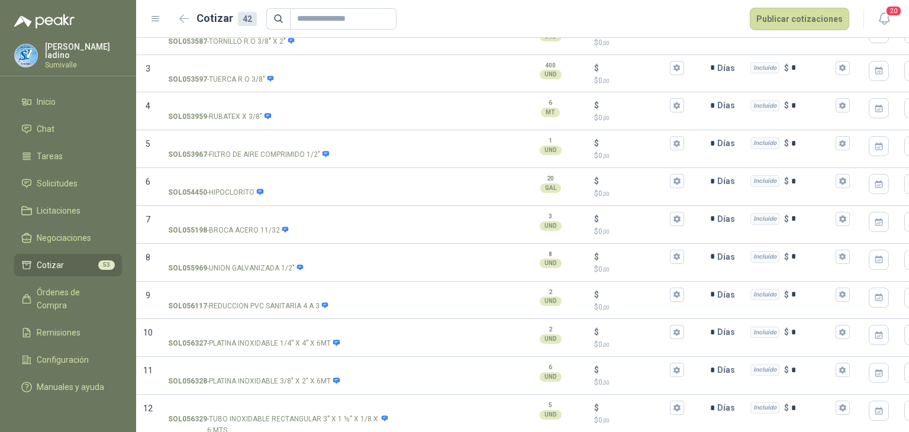
scroll to position [296, 0]
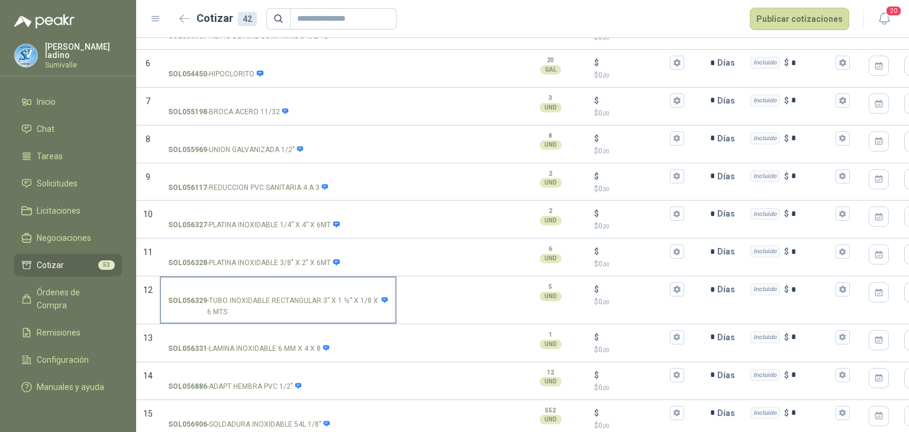
type input "******"
click at [299, 287] on input "SOL056329 - TUBO INOXIDABLE RECTANGULAR 3” X 1 ½” X 1/8 X 6 MTS" at bounding box center [278, 289] width 220 height 9
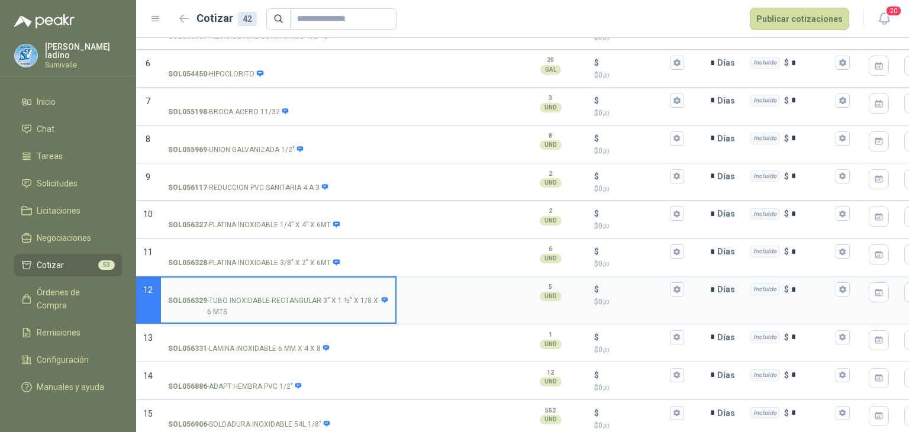
click at [295, 287] on input "SOL056329 - TUBO INOXIDABLE RECTANGULAR 3” X 1 ½” X 1/8 X 6 MTS" at bounding box center [278, 289] width 220 height 9
click at [829, 20] on button "Publicar cotizaciones" at bounding box center [799, 19] width 99 height 22
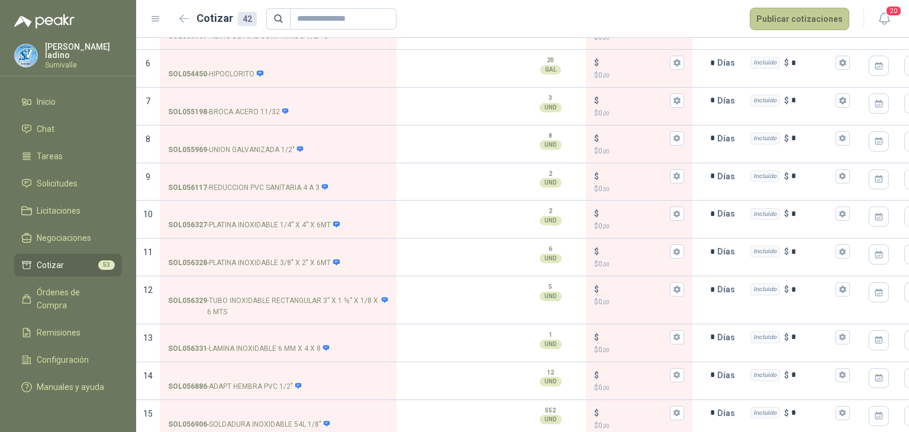
scroll to position [0, 0]
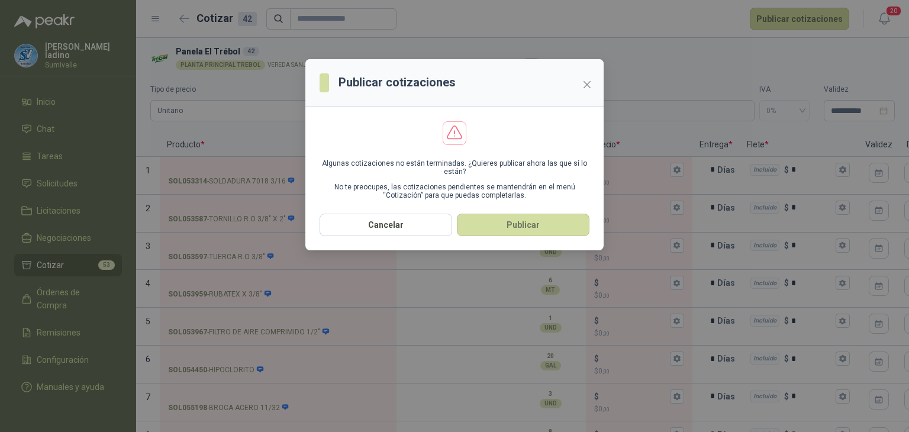
click at [522, 230] on button "Publicar" at bounding box center [523, 225] width 133 height 22
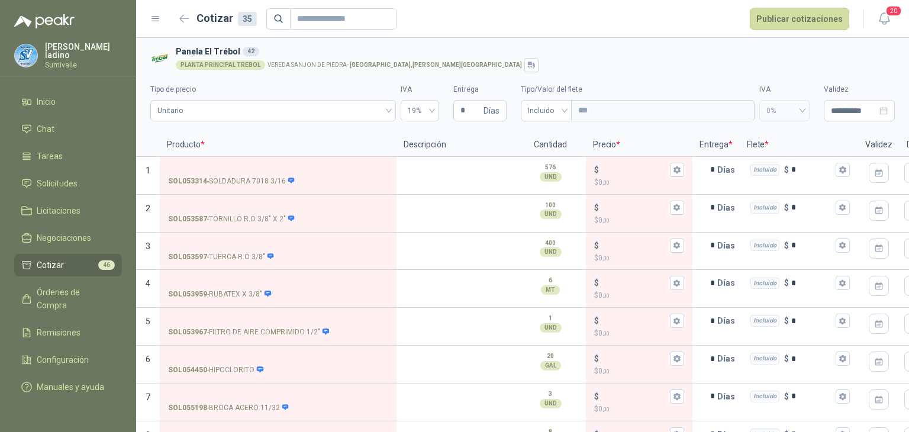
click at [85, 259] on li "Cotizar 46" at bounding box center [68, 265] width 94 height 13
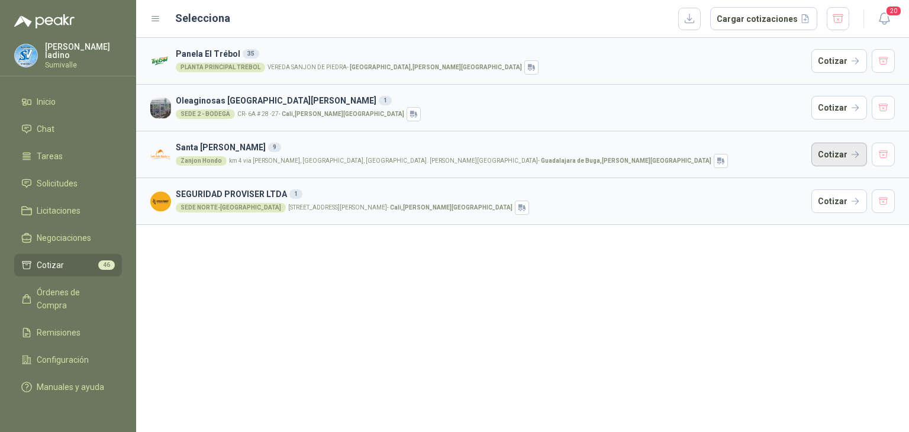
click at [834, 164] on button "Cotizar" at bounding box center [840, 155] width 56 height 24
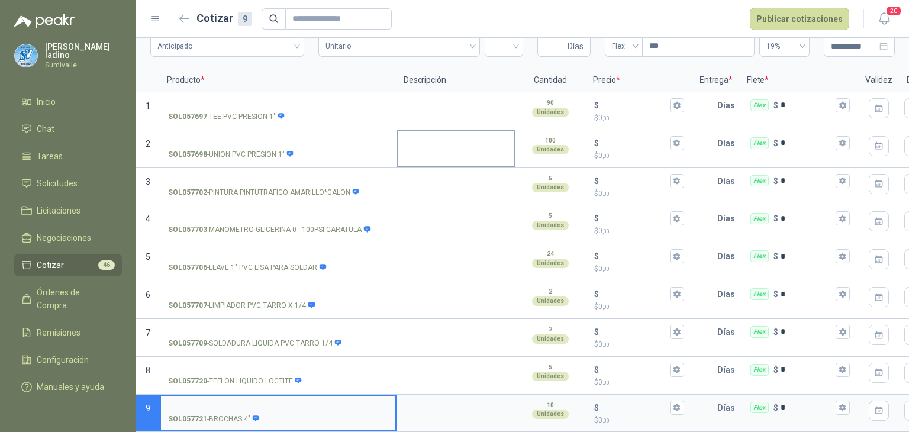
scroll to position [73, 0]
click at [82, 101] on li "Inicio" at bounding box center [68, 101] width 94 height 13
